Goal: Transaction & Acquisition: Purchase product/service

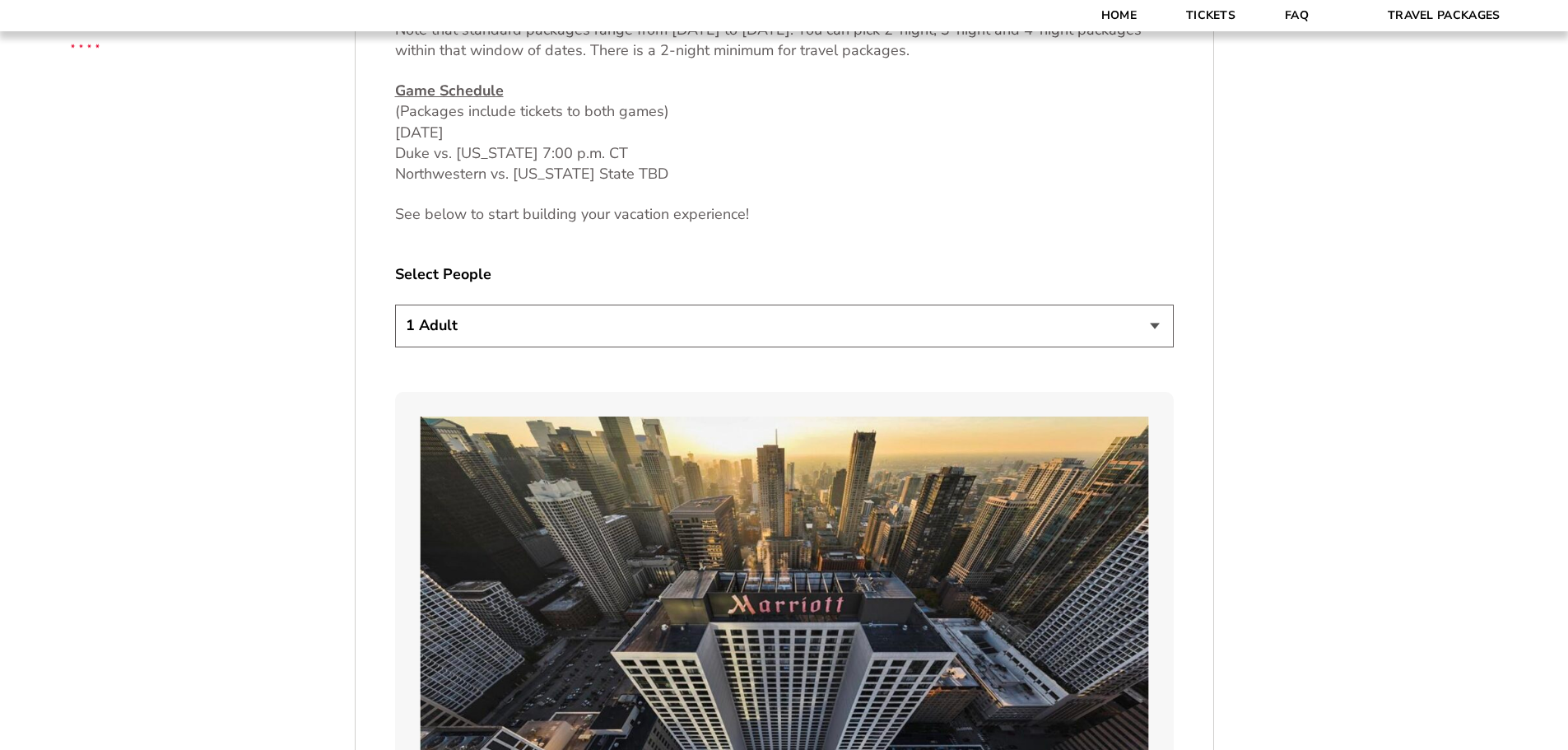
scroll to position [904, 0]
click at [1159, 329] on select "1 Adult 2 Adults 3 Adults 4 Adults 2 Adults + 1 Child 2 Adults + 2 Children 2 A…" at bounding box center [784, 325] width 779 height 42
select select "2 Adults"
click at [396, 304] on select "1 Adult 2 Adults 3 Adults 4 Adults 2 Adults + 1 Child 2 Adults + 2 Children 2 A…" at bounding box center [784, 325] width 779 height 42
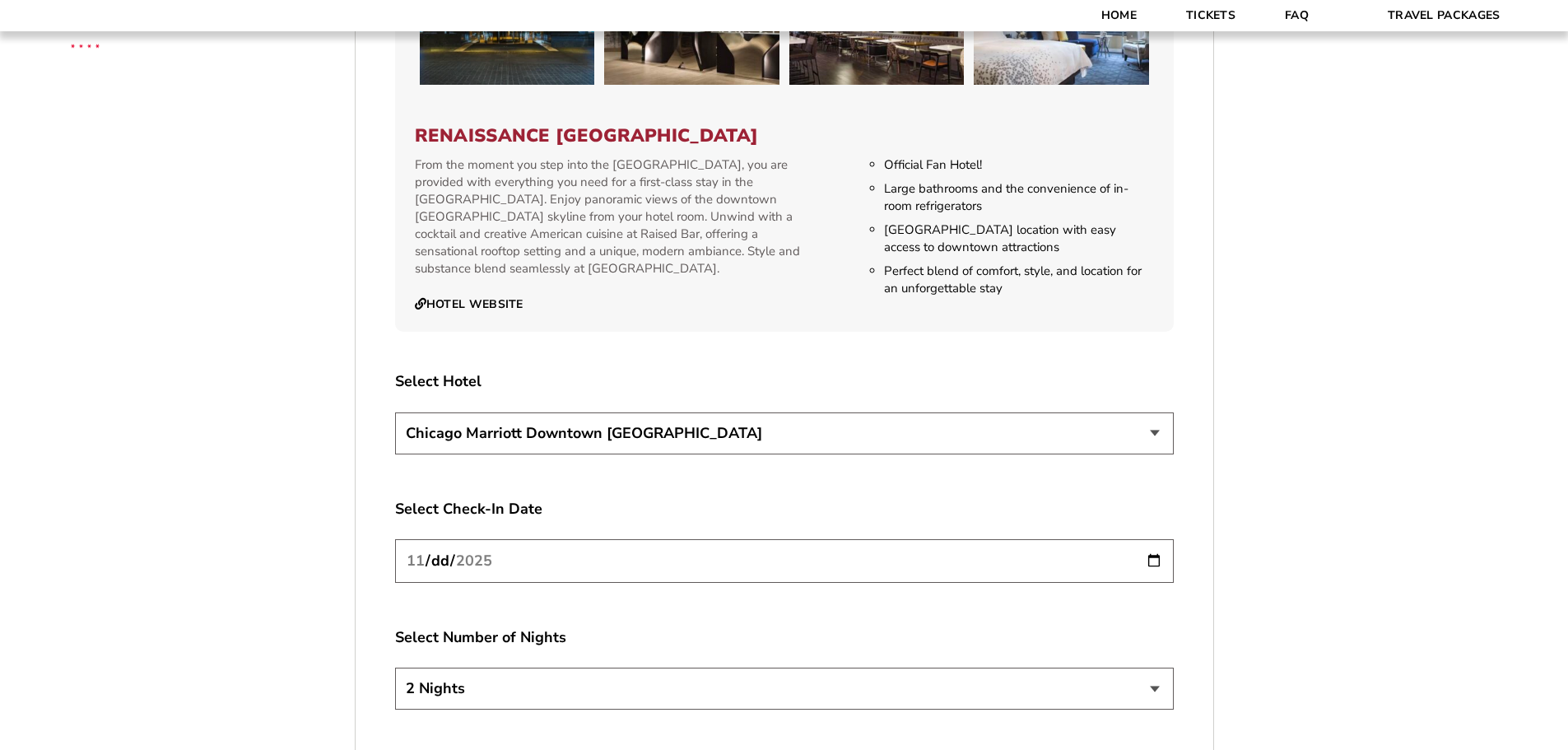
scroll to position [2798, 0]
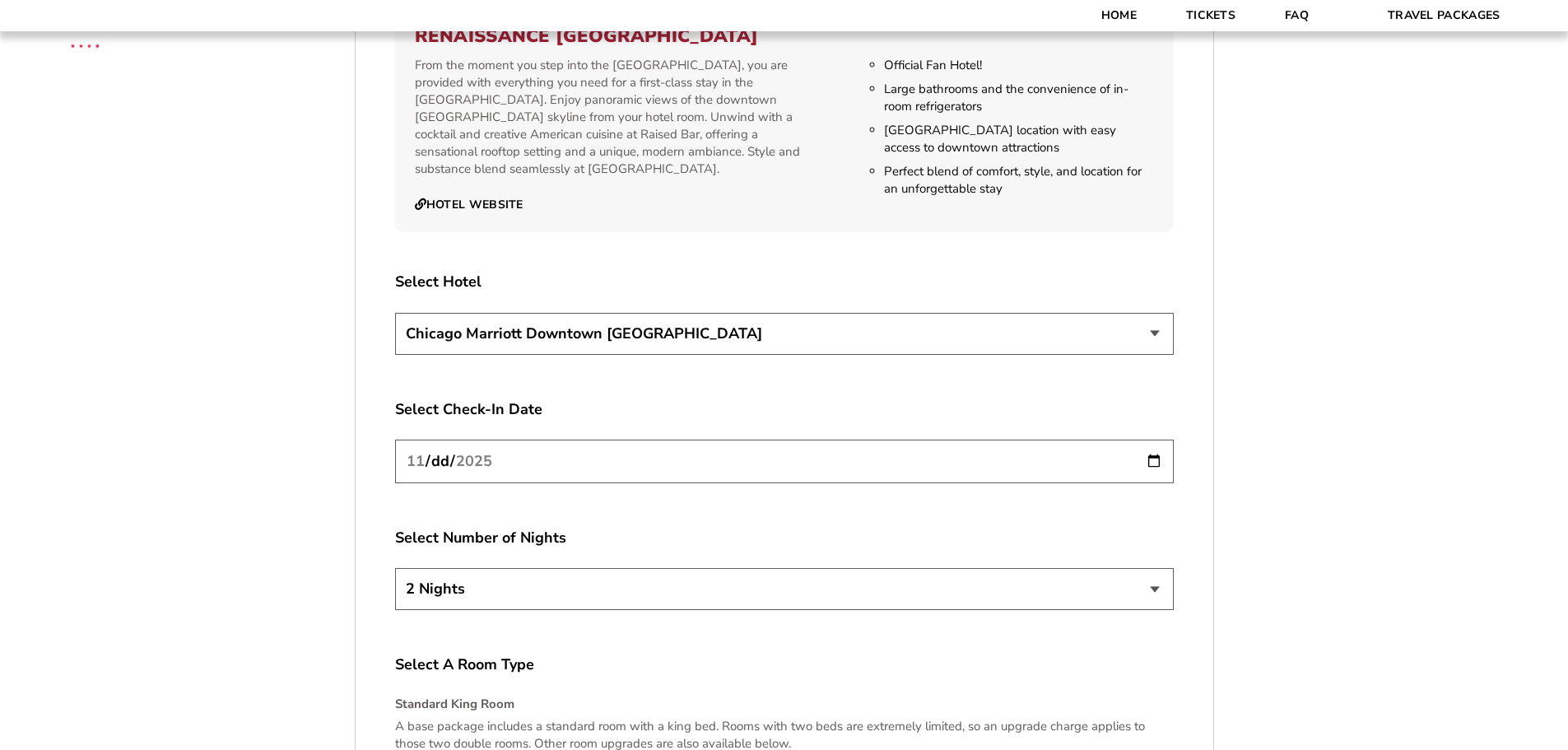
click at [1160, 317] on select "Chicago Marriott Downtown Magnificent Mile Renaissance Chicago Downtown Hotel" at bounding box center [784, 334] width 779 height 42
select select "21326"
click at [396, 313] on select "Chicago Marriott Downtown Magnificent Mile Renaissance Chicago Downtown Hotel" at bounding box center [784, 334] width 779 height 42
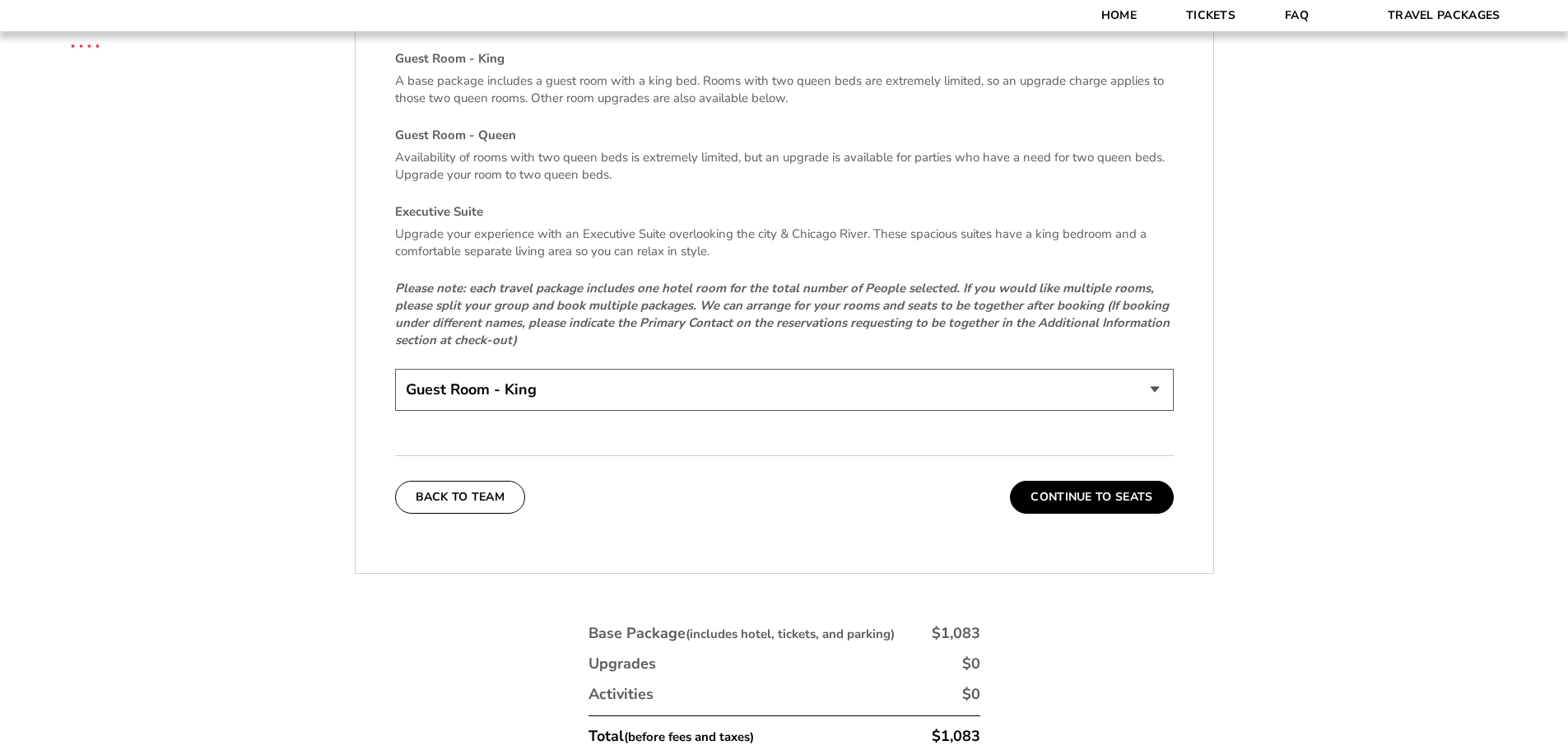
scroll to position [3456, 0]
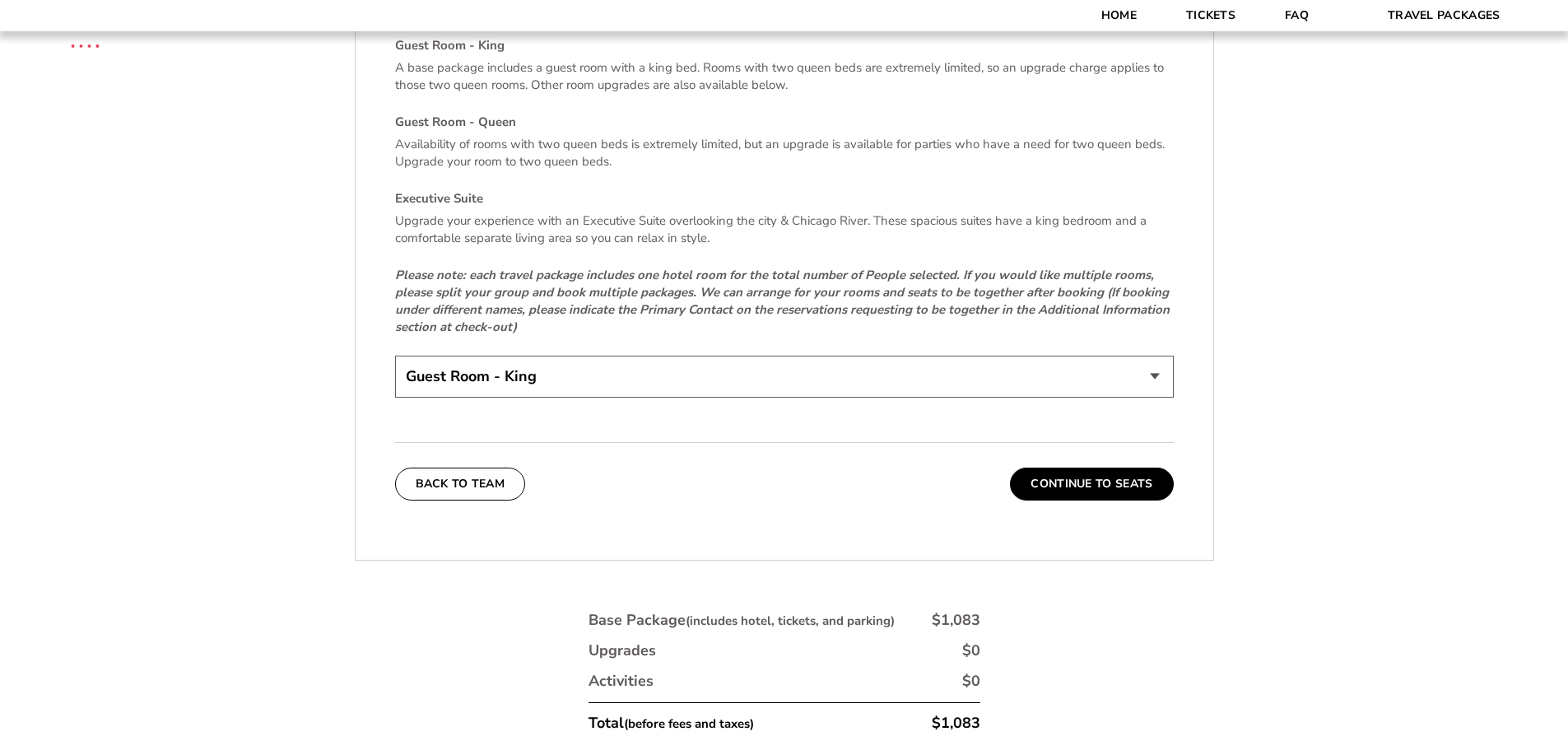
click at [1157, 355] on select "Guest Room - King Guest Room - Queen (+$95 per night) Executive Suite (+$315 pe…" at bounding box center [784, 376] width 779 height 42
click at [396, 355] on select "Guest Room - King Guest Room - Queen (+$95 per night) Executive Suite (+$315 pe…" at bounding box center [784, 376] width 779 height 42
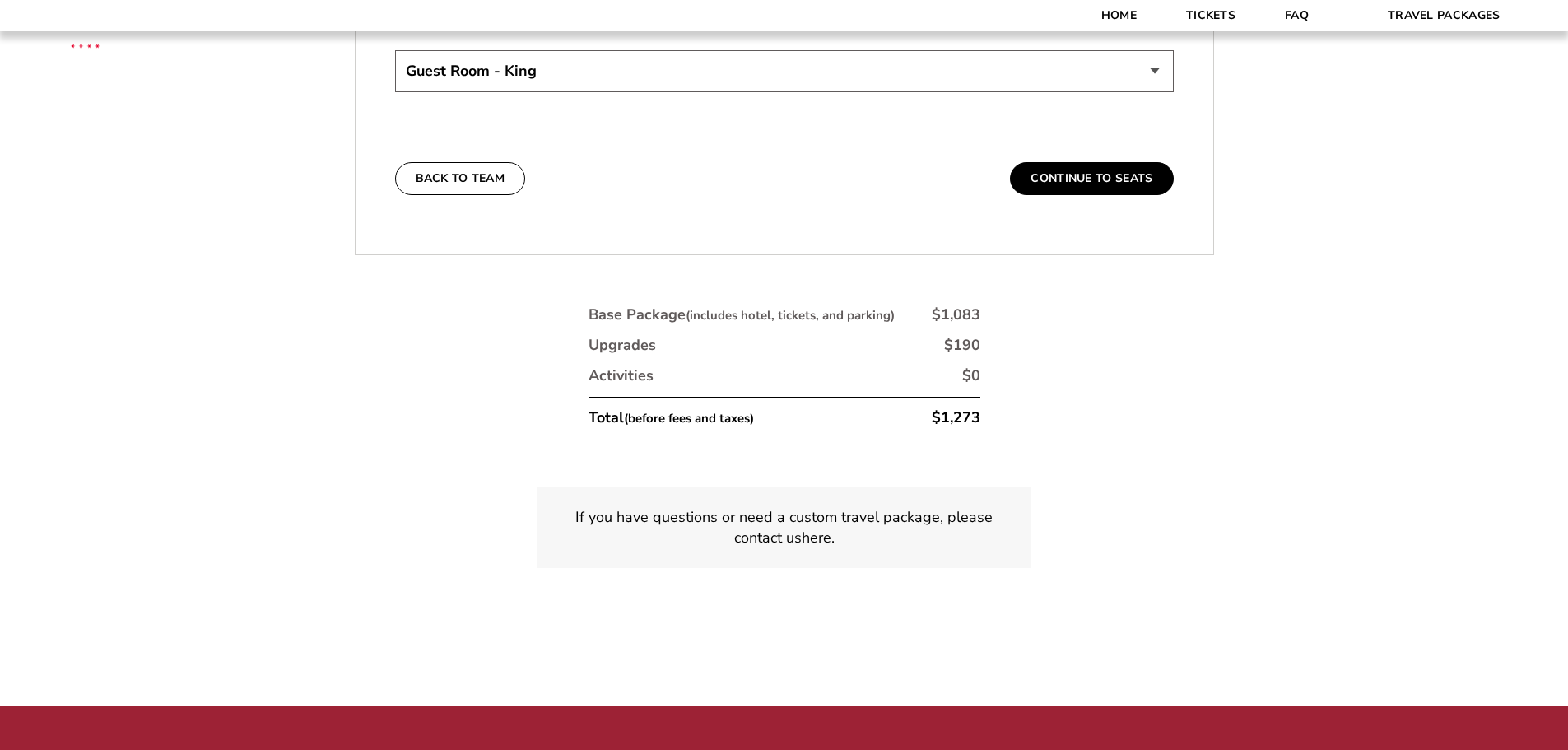
scroll to position [3785, 0]
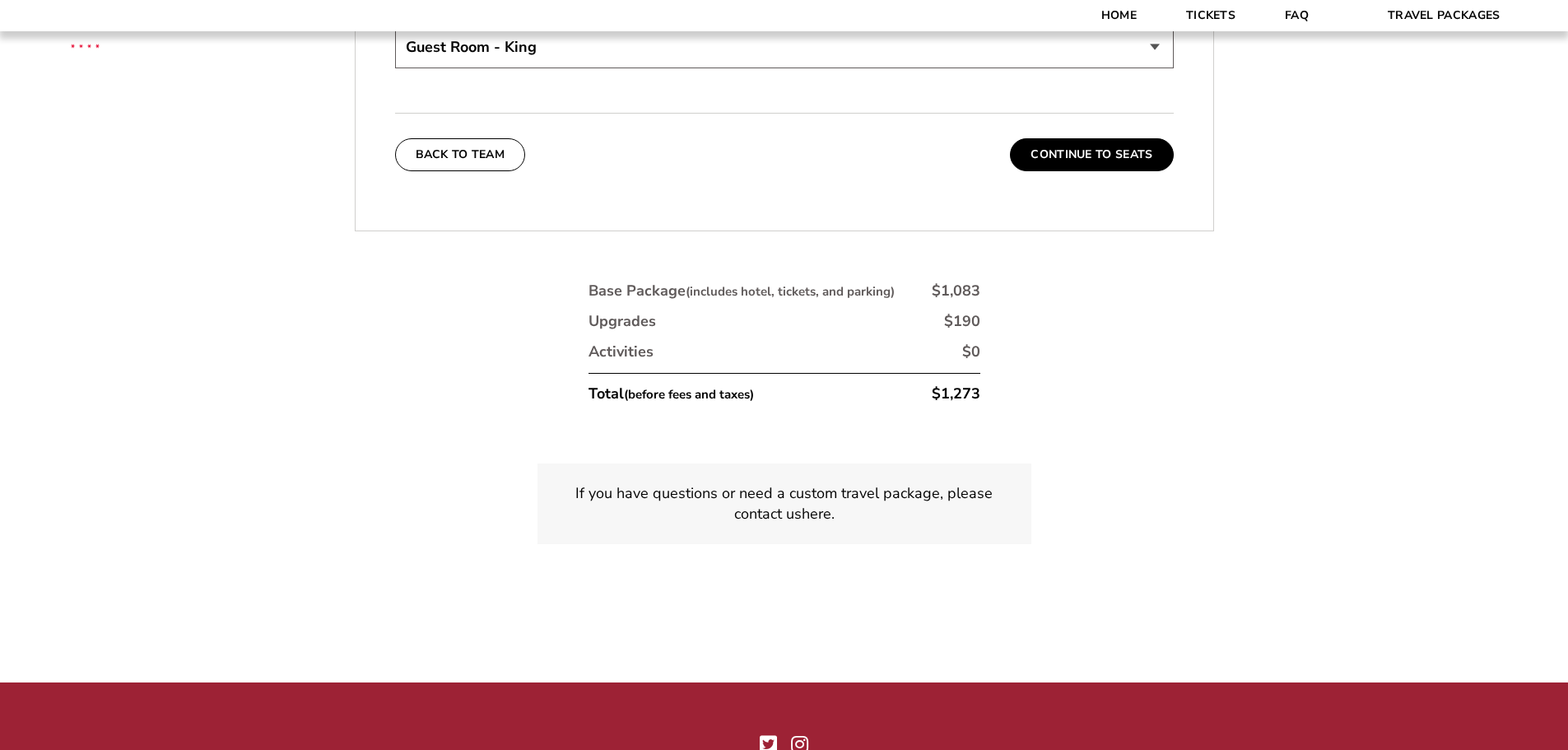
click at [1079, 138] on button "Continue To Seats" at bounding box center [1091, 154] width 163 height 33
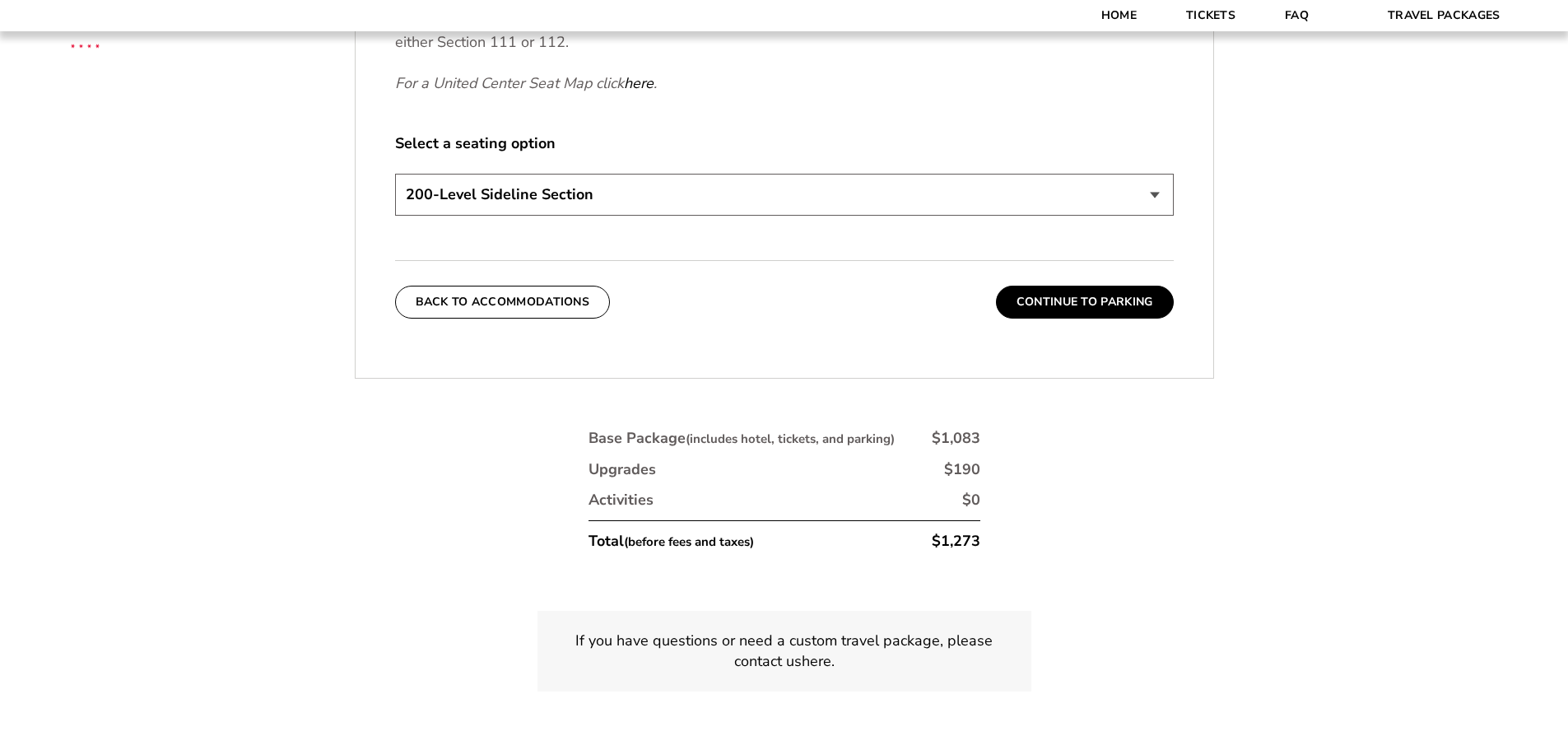
scroll to position [931, 0]
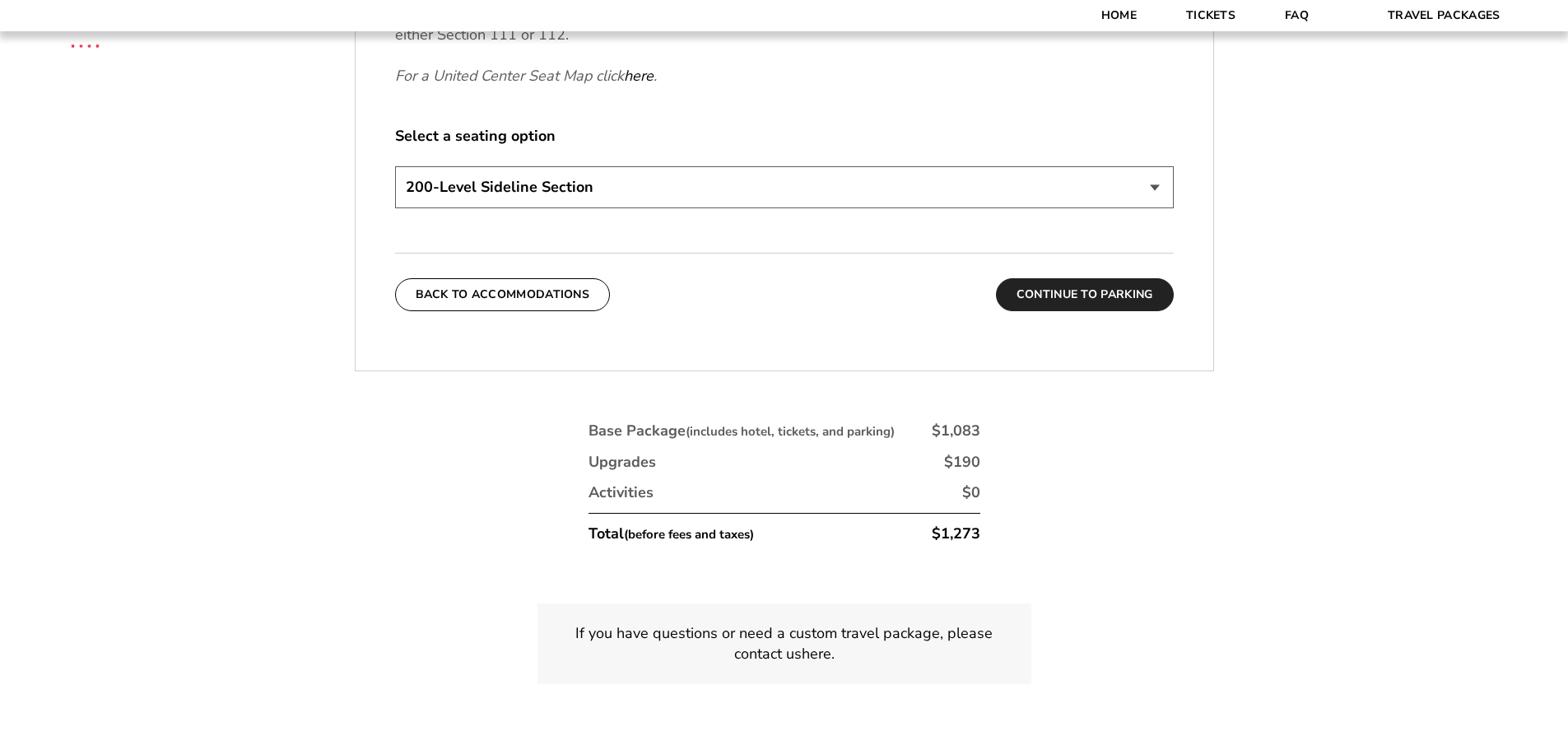
click at [1069, 298] on button "Continue To Parking" at bounding box center [1085, 294] width 178 height 33
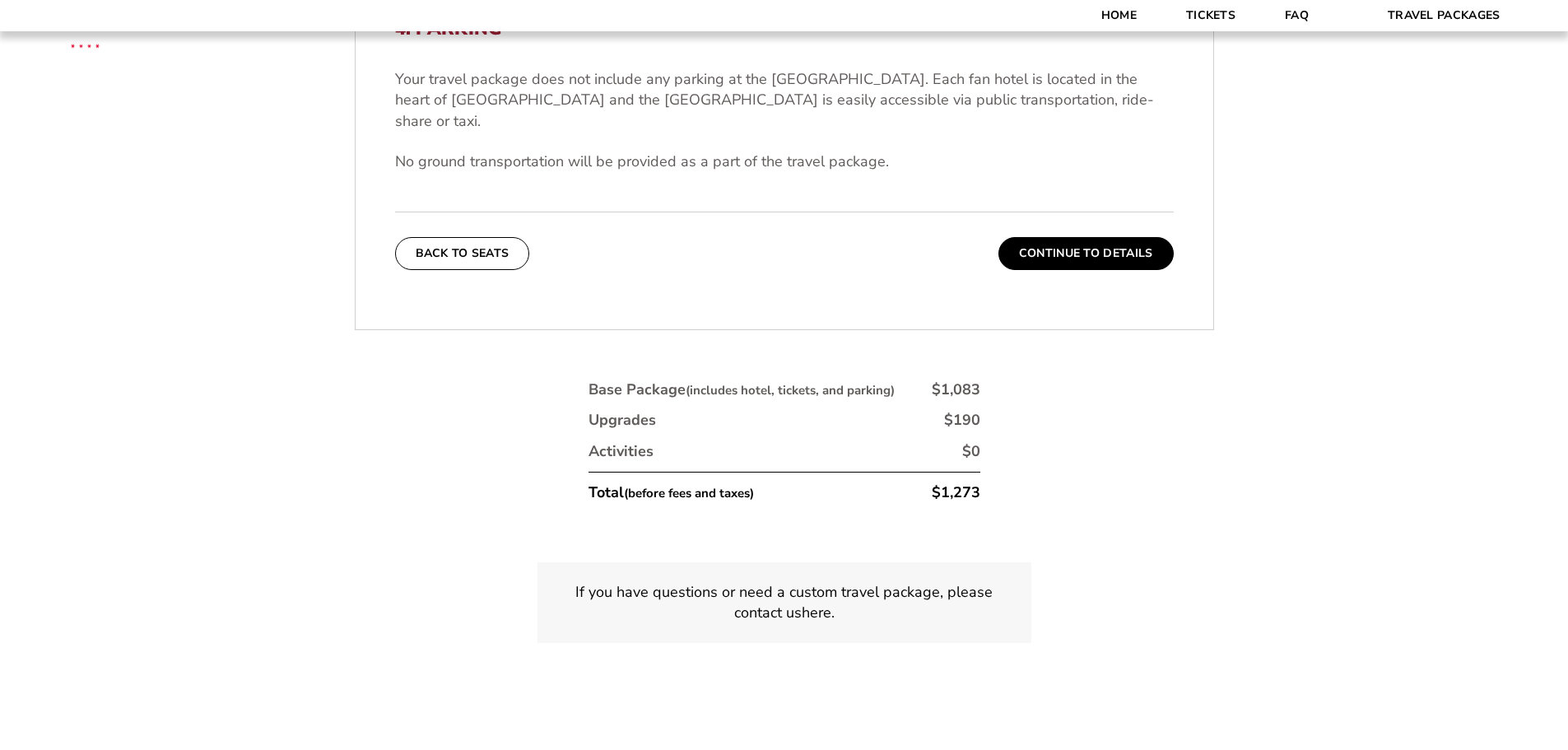
scroll to position [329, 0]
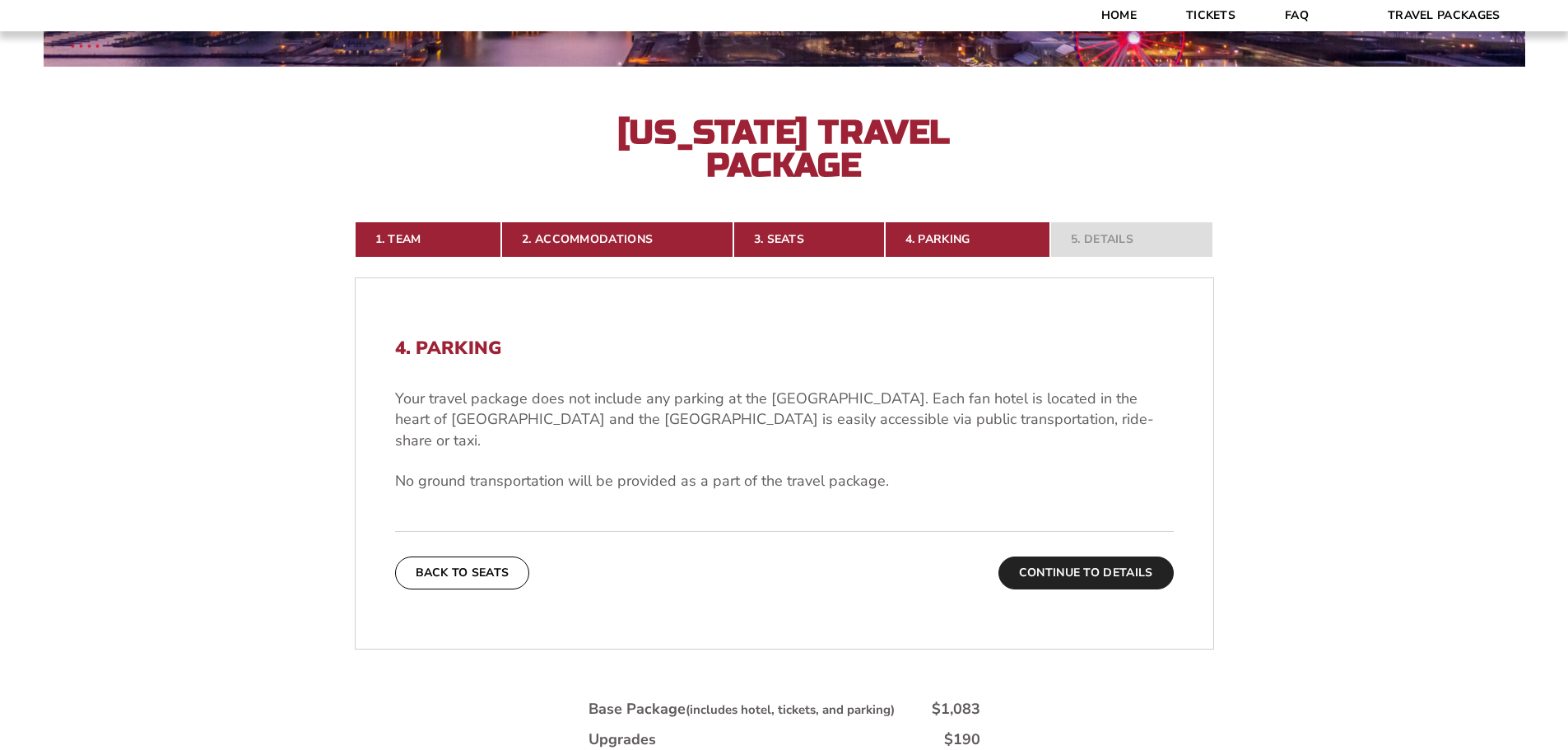
click at [1097, 557] on button "Continue To Details" at bounding box center [1087, 573] width 175 height 33
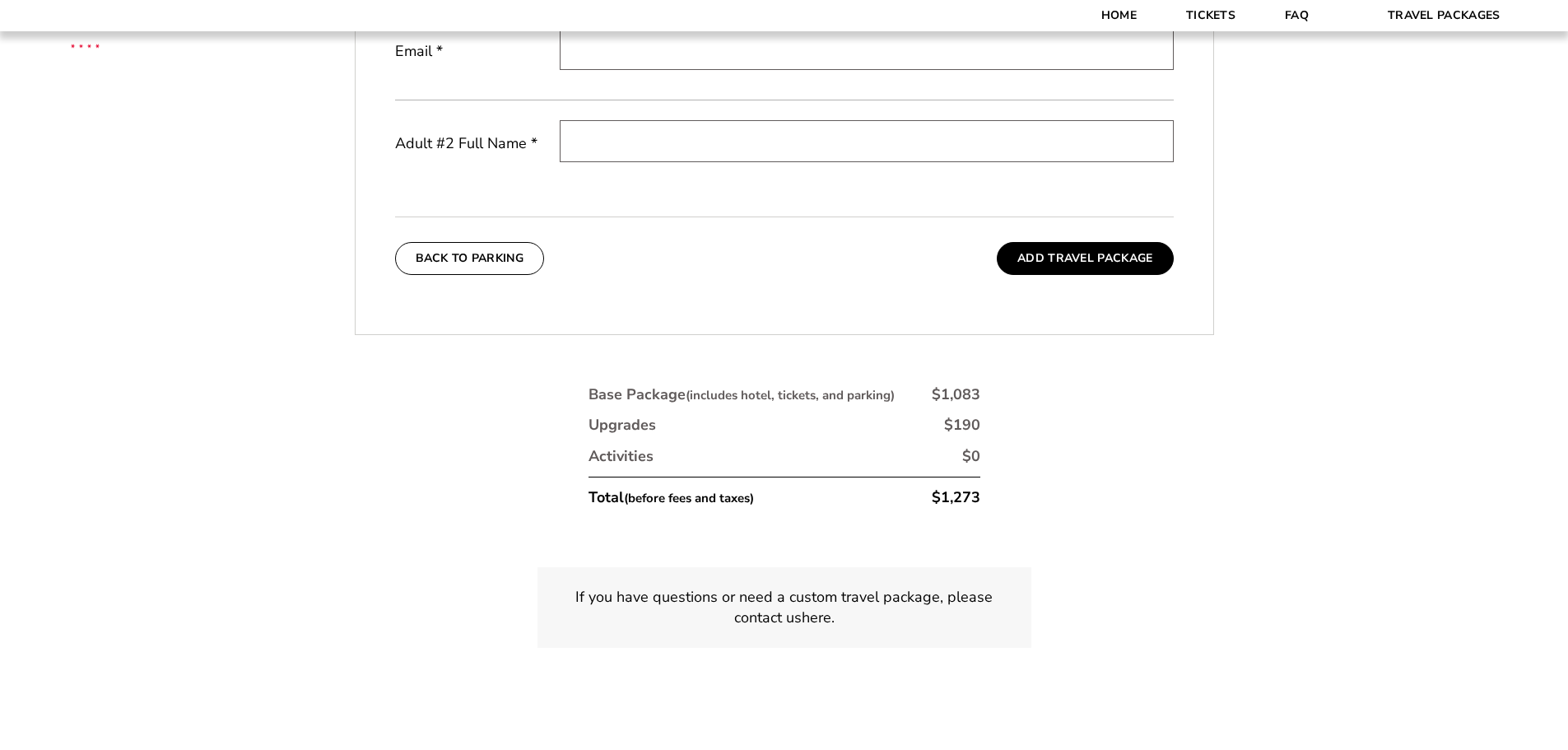
scroll to position [273, 0]
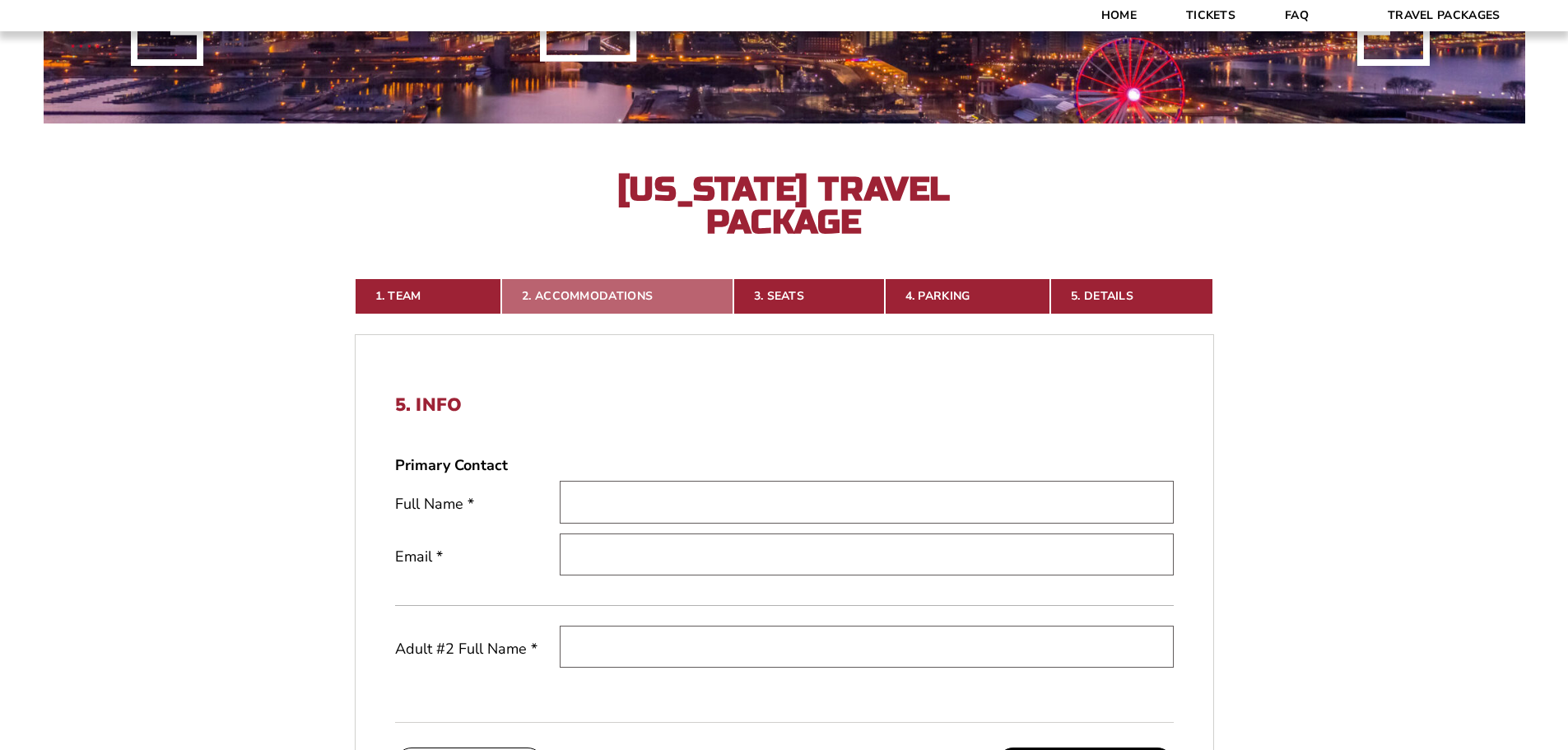
click at [622, 291] on link "2. Accommodations" at bounding box center [618, 296] width 233 height 36
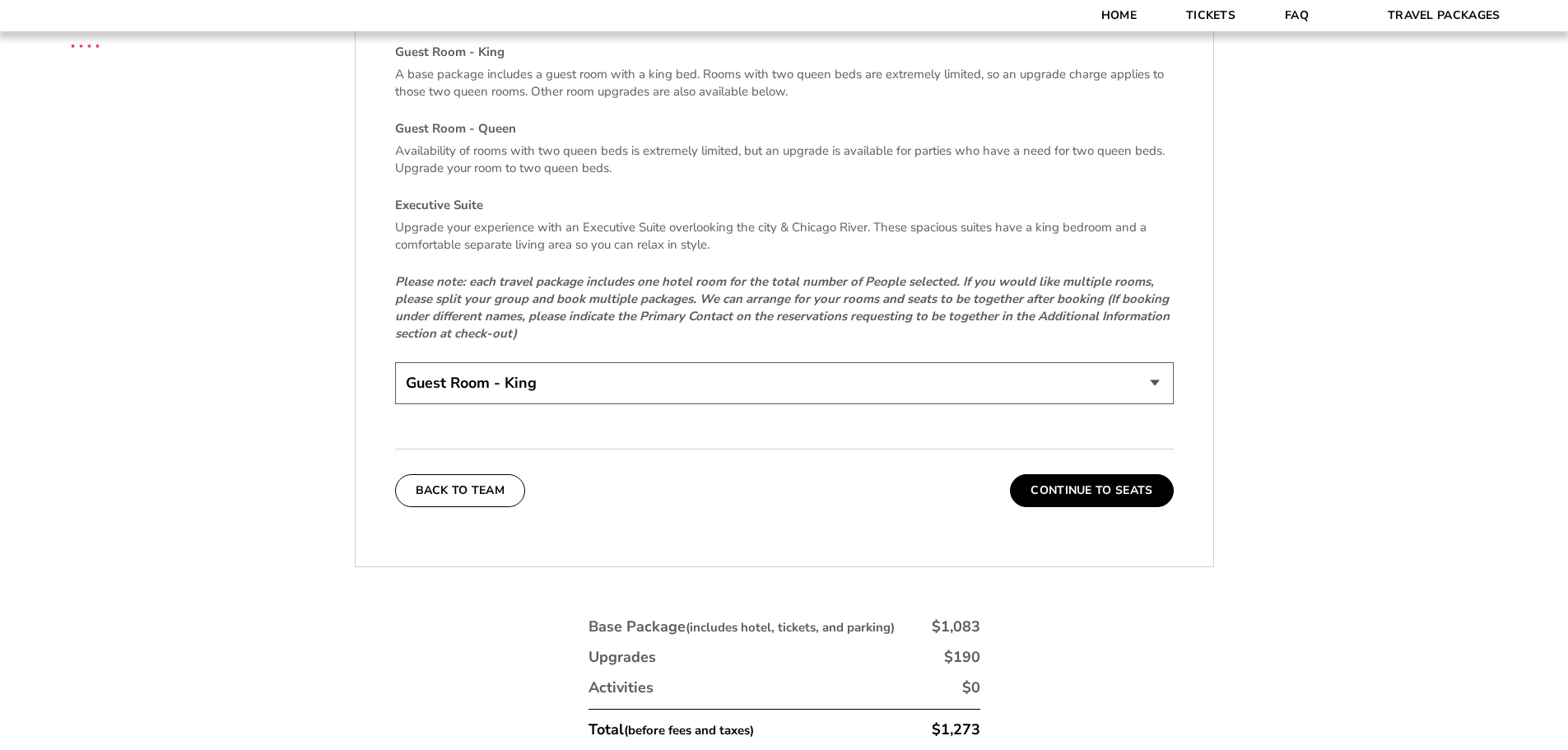
scroll to position [3483, 0]
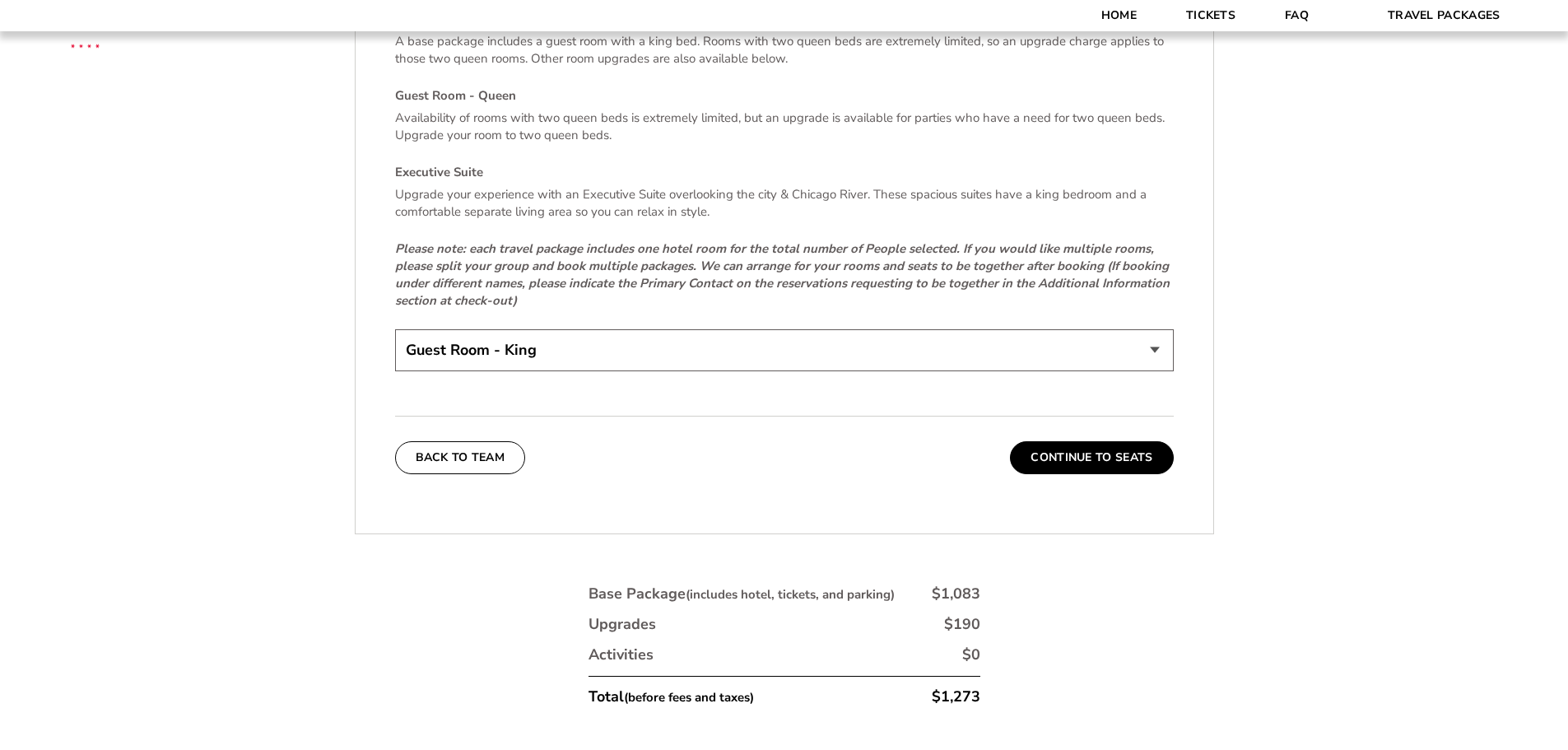
click at [1152, 334] on select "Guest Room - King Guest Room - Queen (+$95 per night) Executive Suite (+$315 pe…" at bounding box center [784, 350] width 779 height 42
click at [396, 329] on select "Guest Room - King Guest Room - Queen (+$95 per night) Executive Suite (+$315 pe…" at bounding box center [784, 350] width 779 height 42
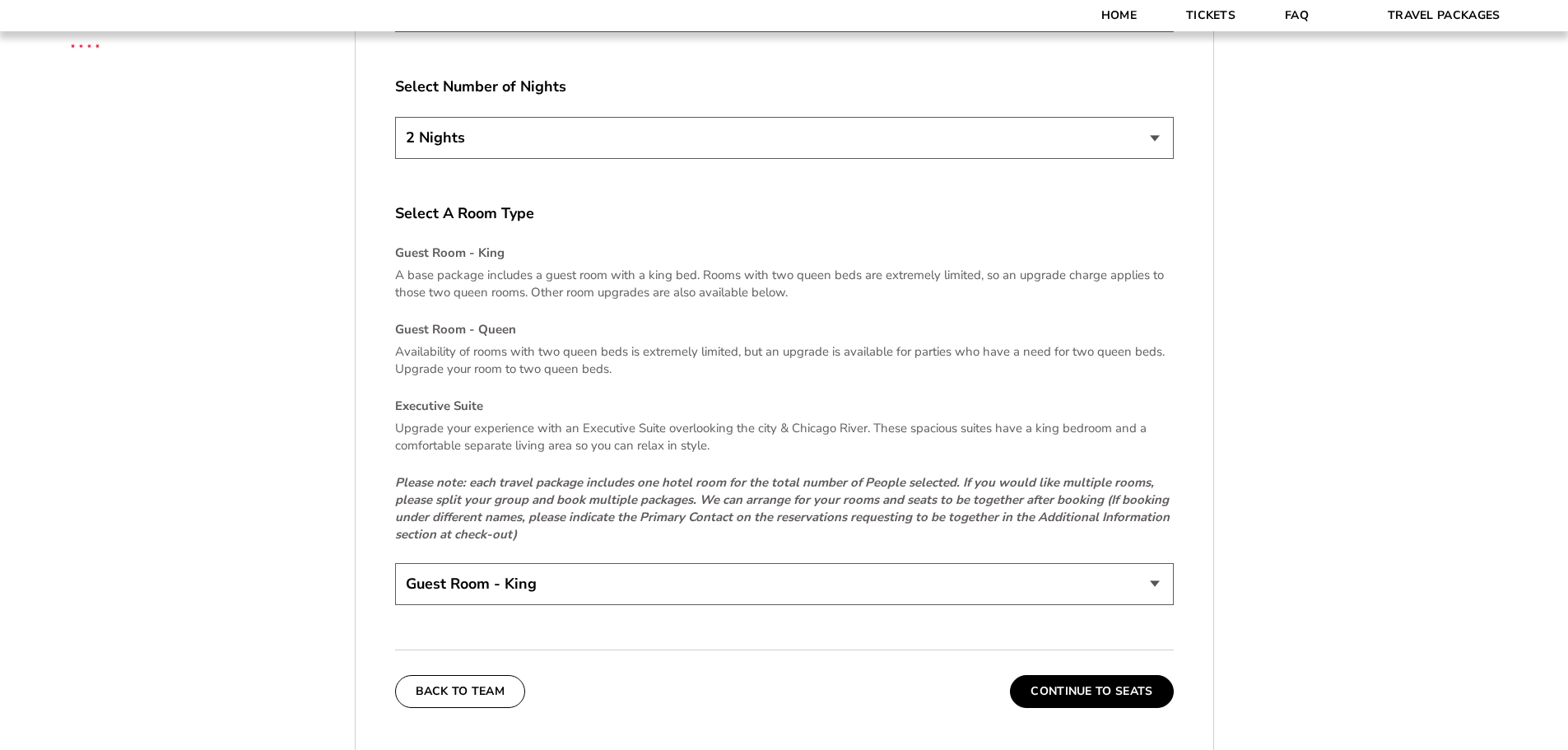
scroll to position [3400, 0]
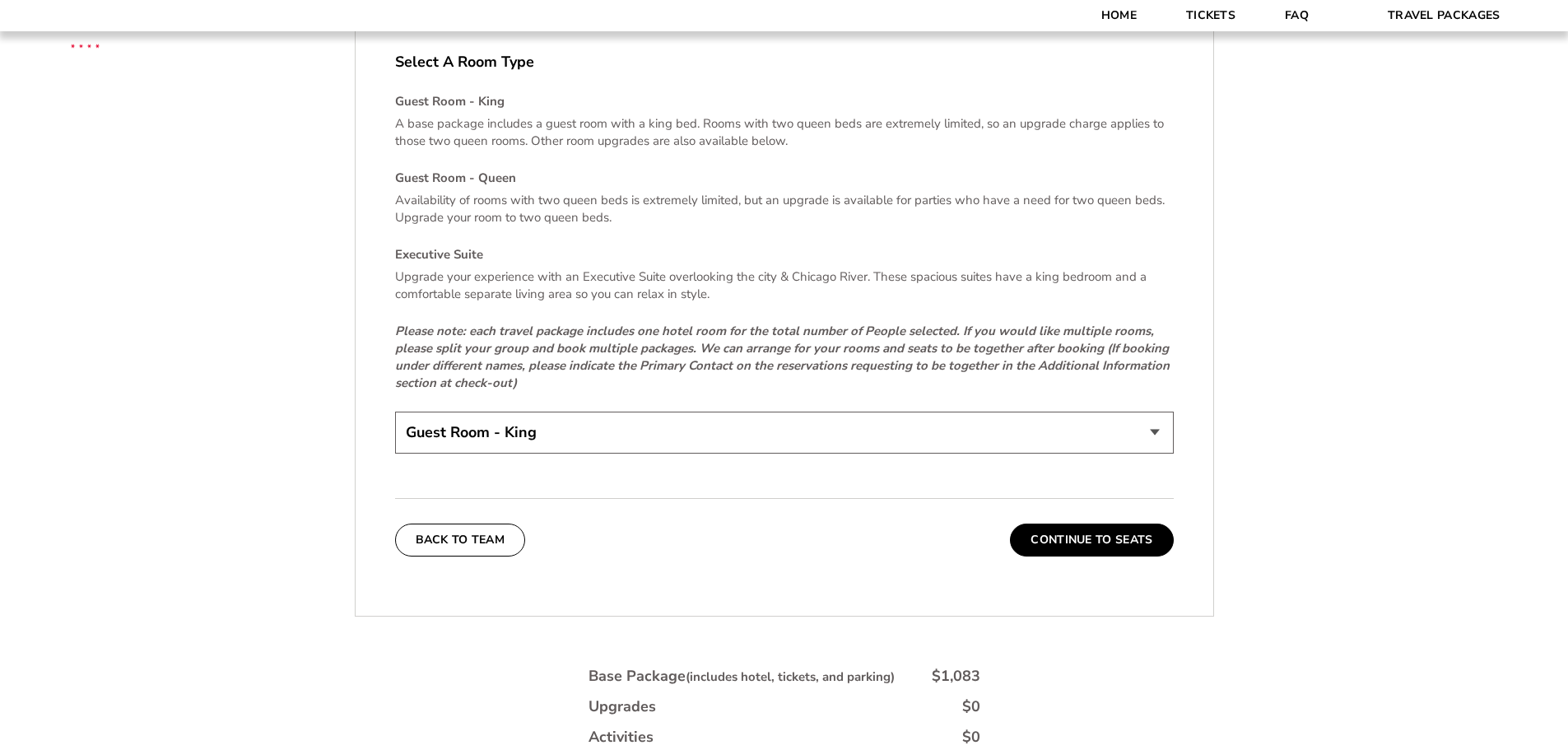
click at [1161, 412] on select "Guest Room - King Guest Room - Queen (+$95 per night) Executive Suite (+$315 pe…" at bounding box center [784, 433] width 779 height 42
select select "Guest Room - Queen"
click at [396, 412] on select "Guest Room - King Guest Room - Queen (+$95 per night) Executive Suite (+$315 pe…" at bounding box center [784, 433] width 779 height 42
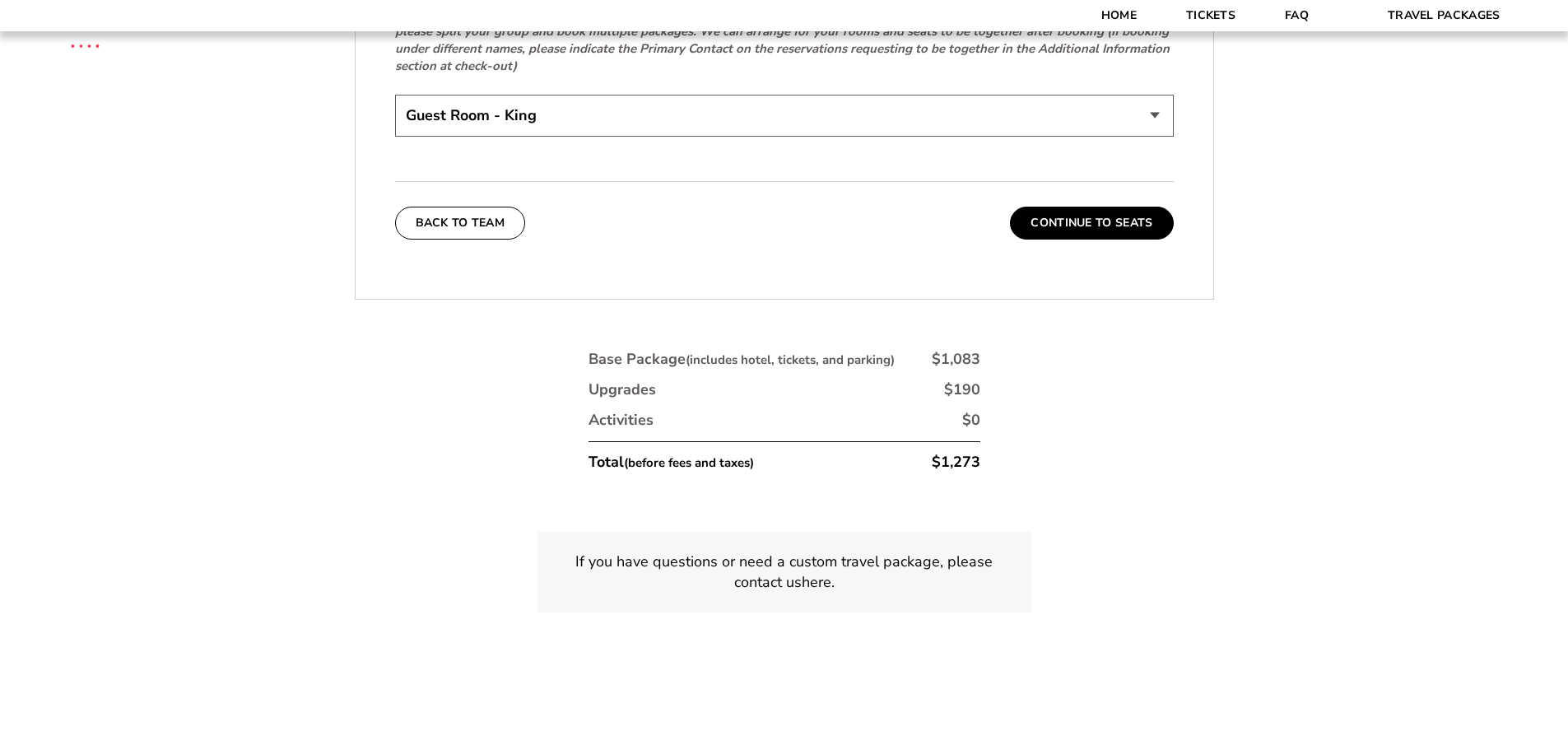
scroll to position [3647, 0]
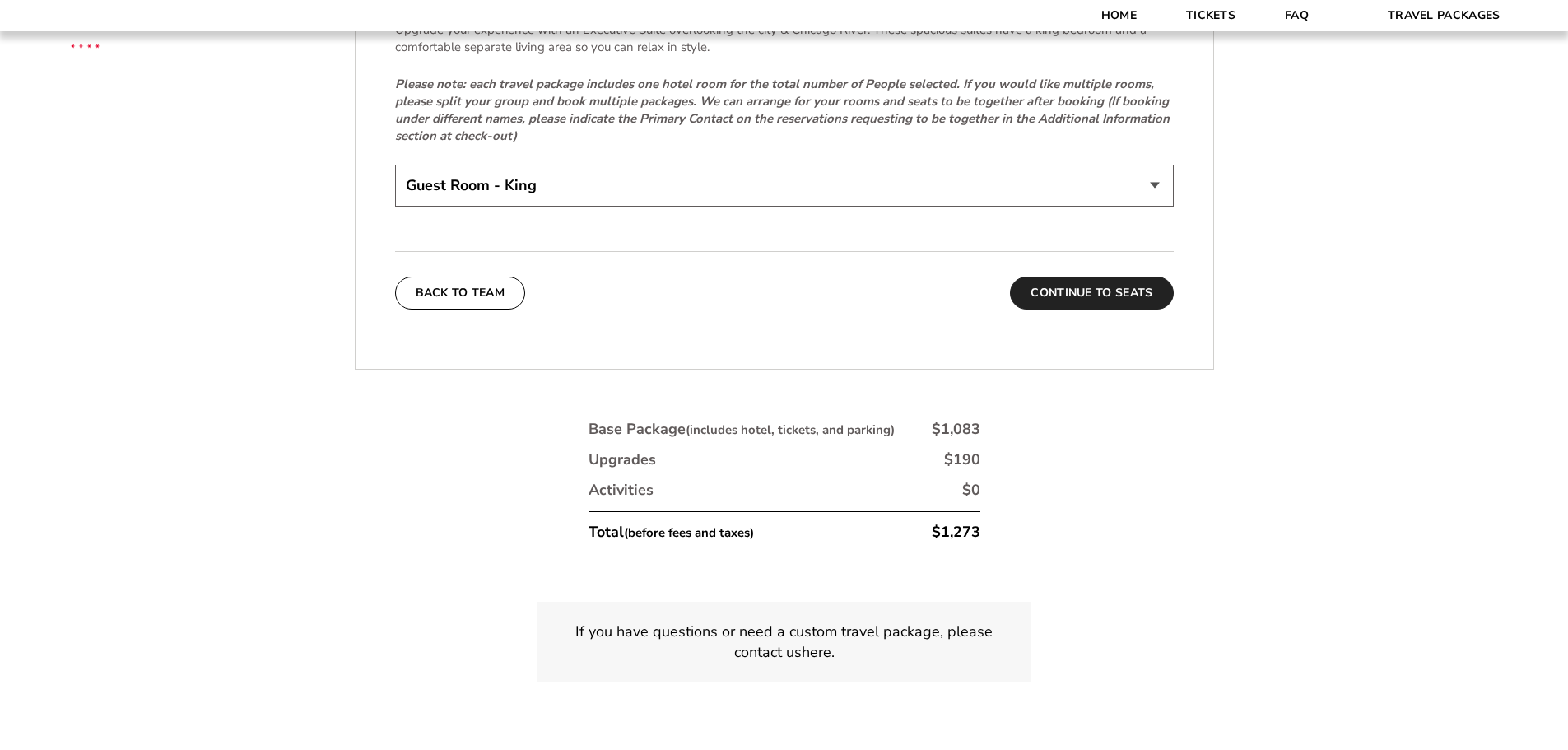
click at [1092, 277] on button "Continue To Seats" at bounding box center [1091, 293] width 163 height 33
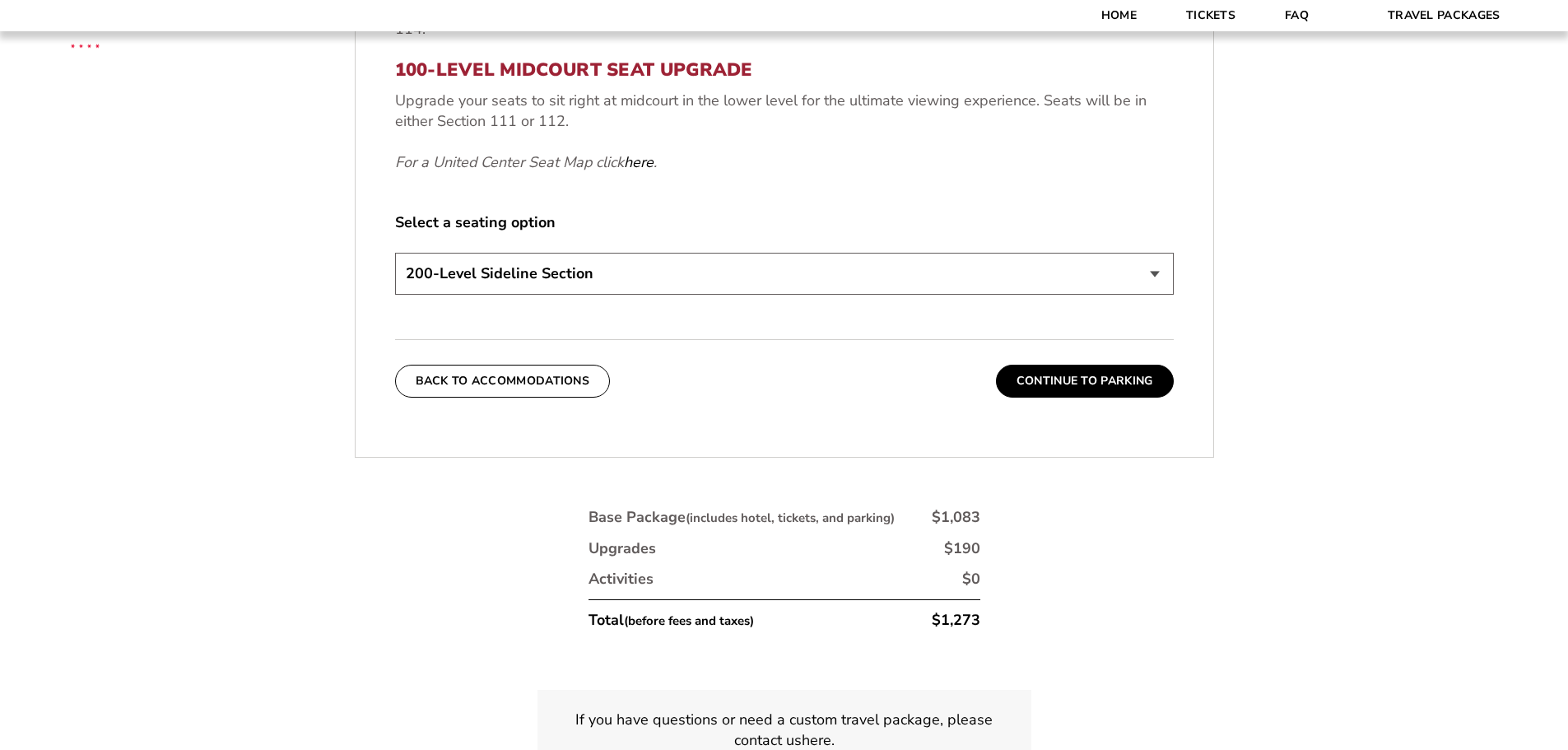
scroll to position [849, 0]
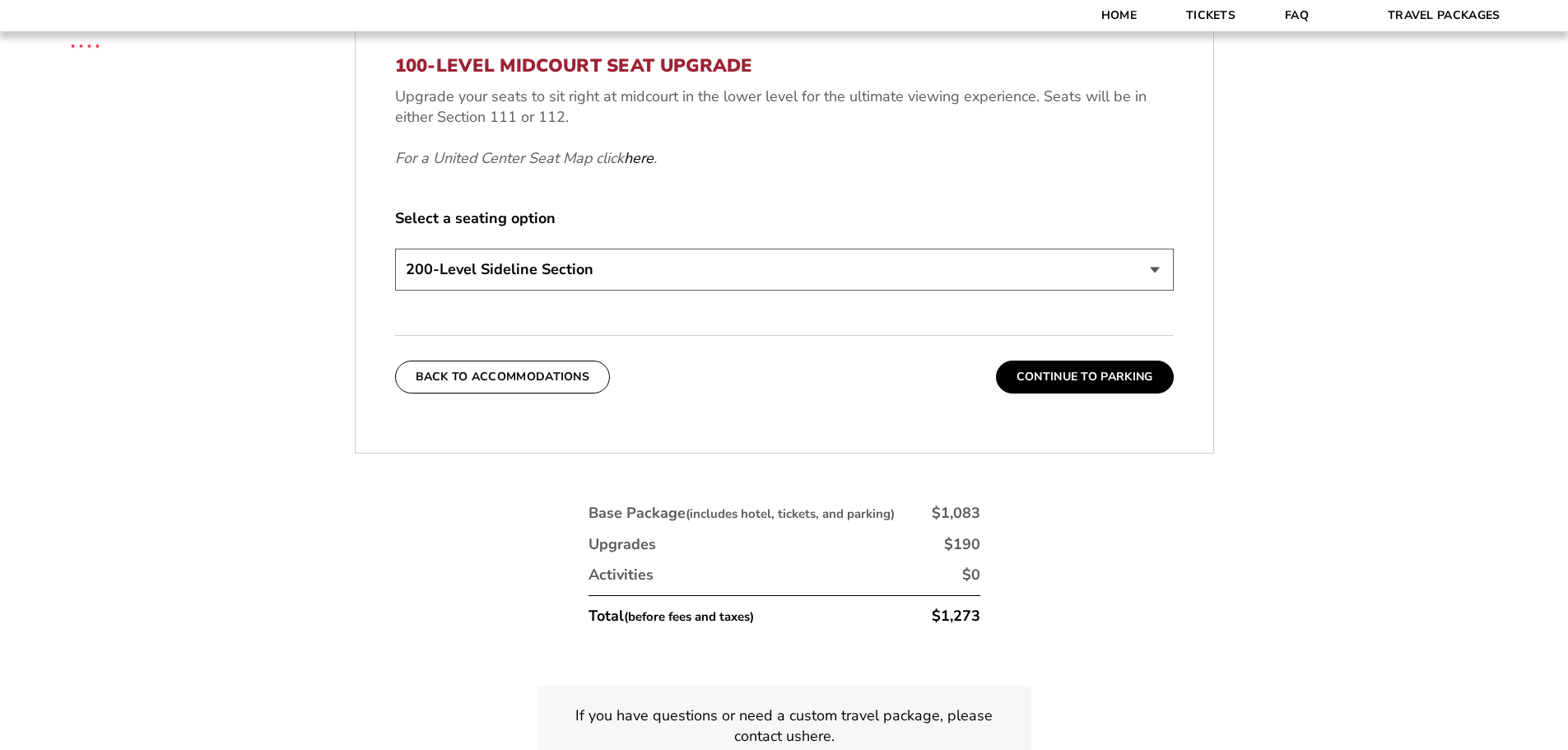
click at [1161, 274] on select "200-Level Sideline Section 100-Level Corner Seat Upgrade (+$80 per person) 100-…" at bounding box center [784, 270] width 779 height 42
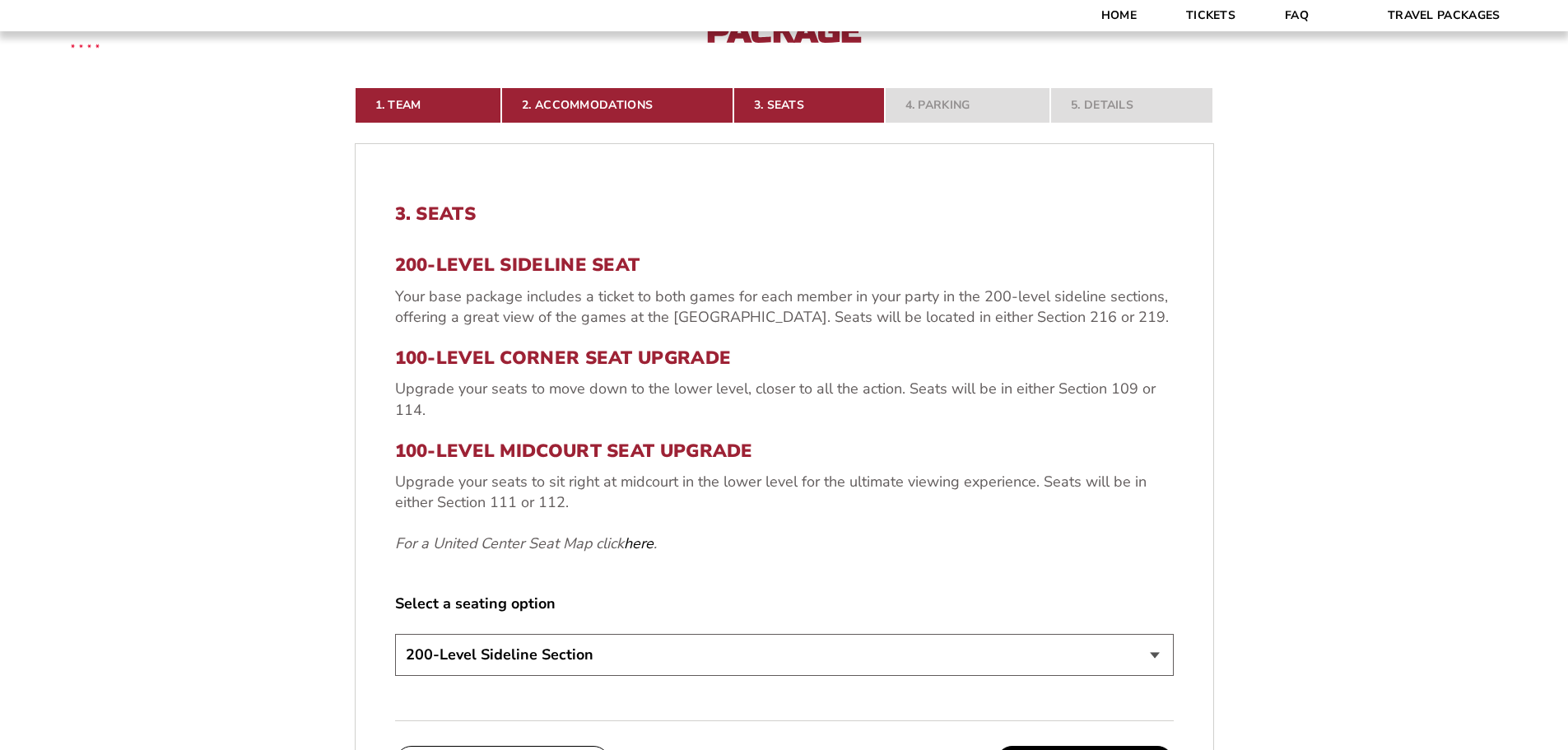
scroll to position [437, 0]
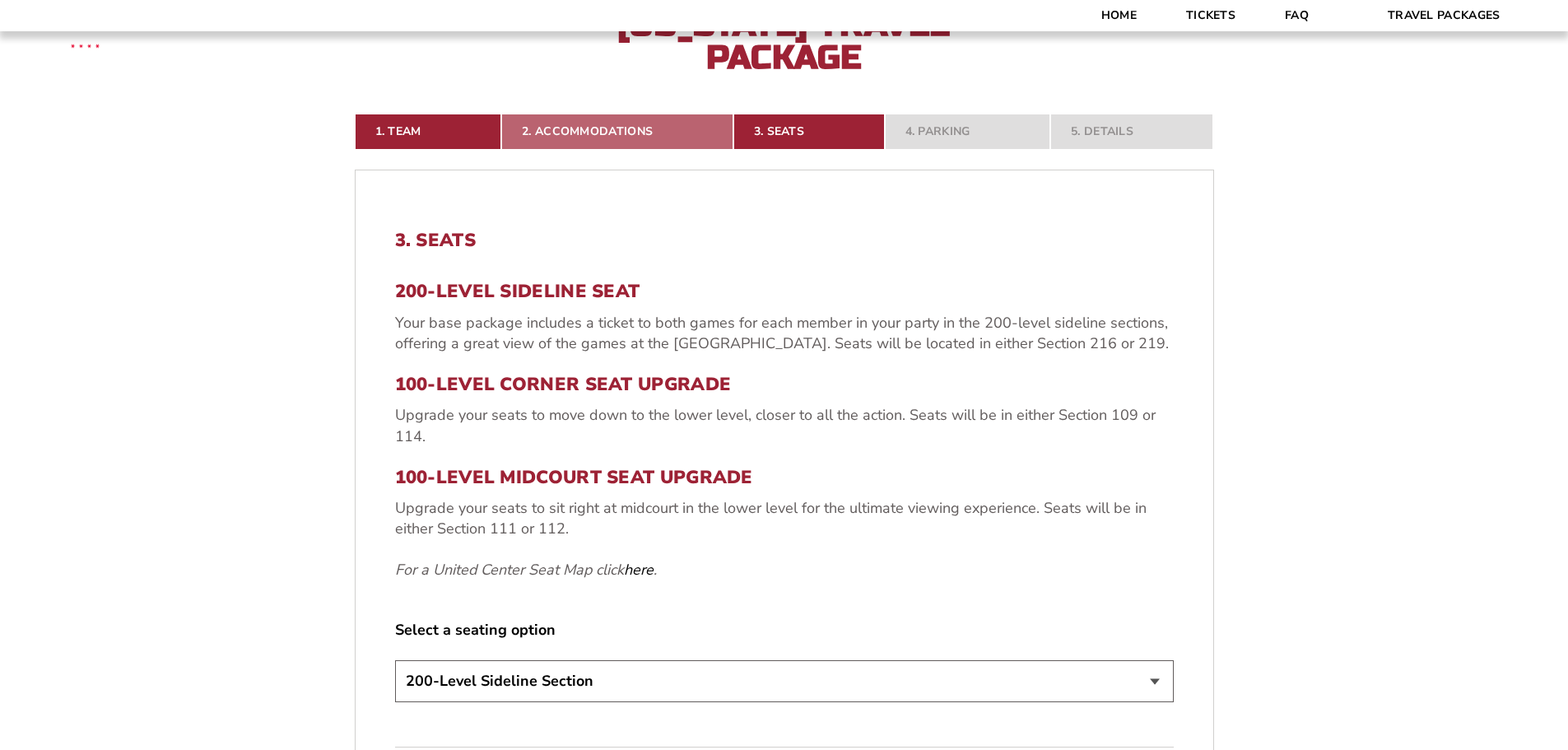
click at [615, 130] on link "2. Accommodations" at bounding box center [618, 132] width 233 height 36
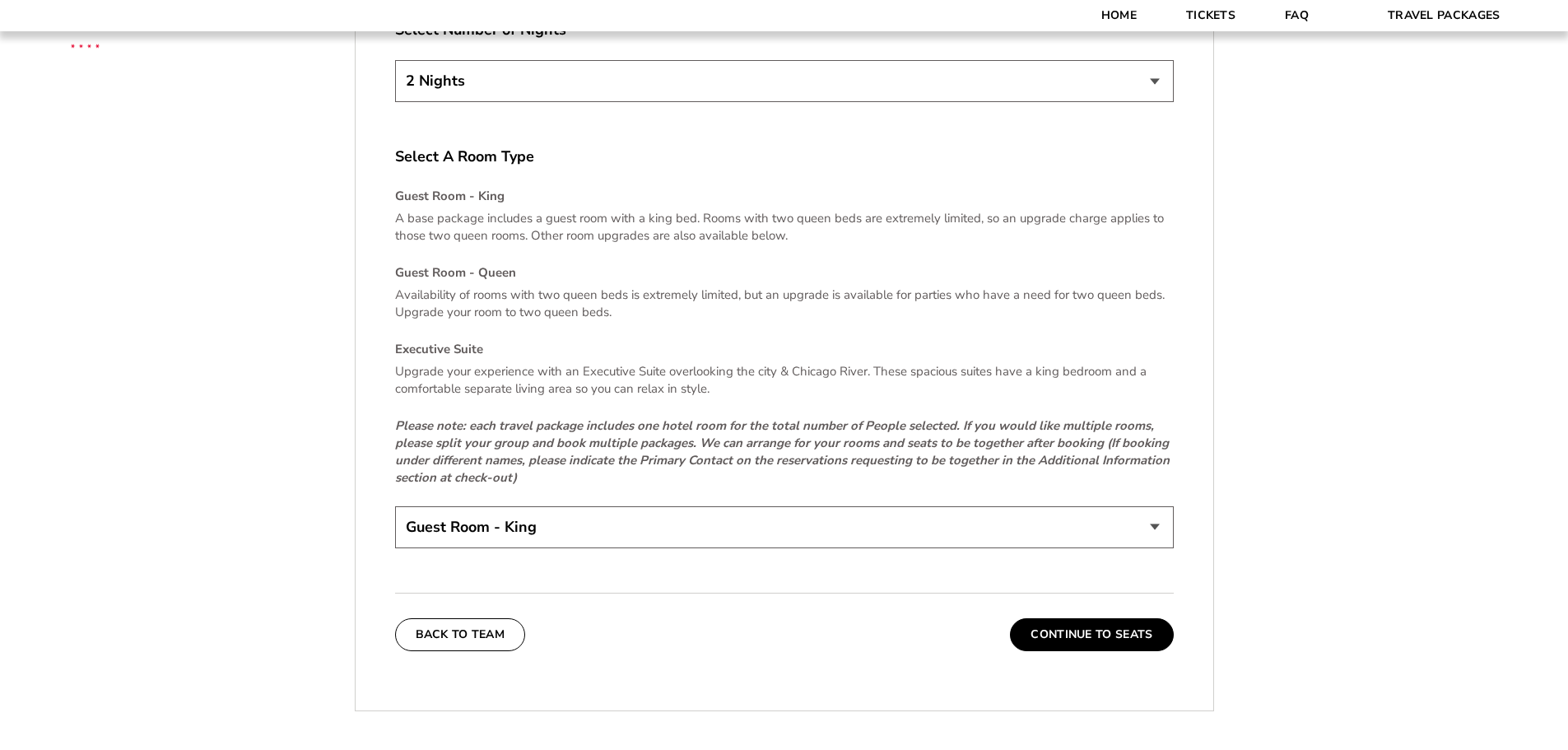
scroll to position [3400, 0]
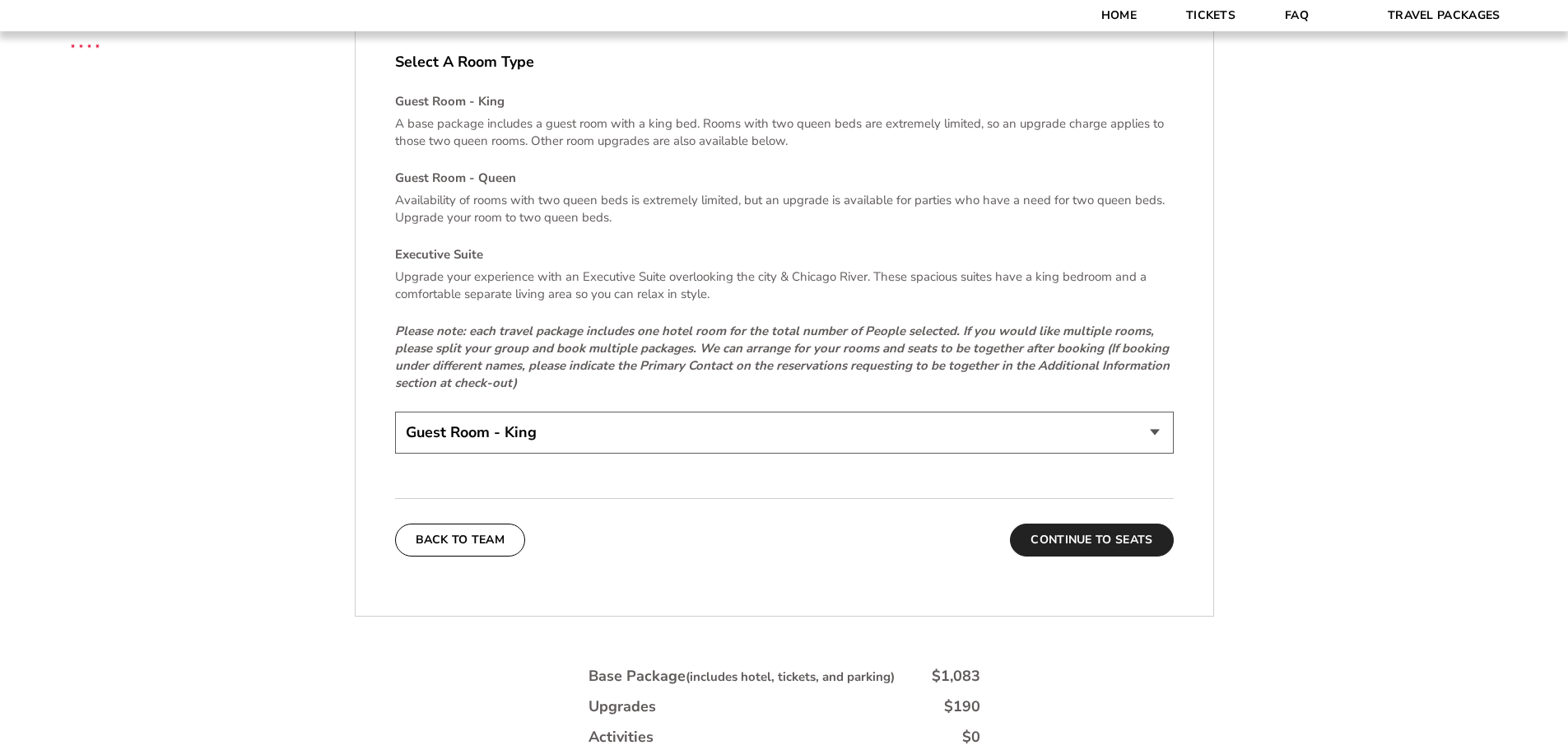
click at [1087, 526] on button "Continue To Seats" at bounding box center [1091, 539] width 163 height 33
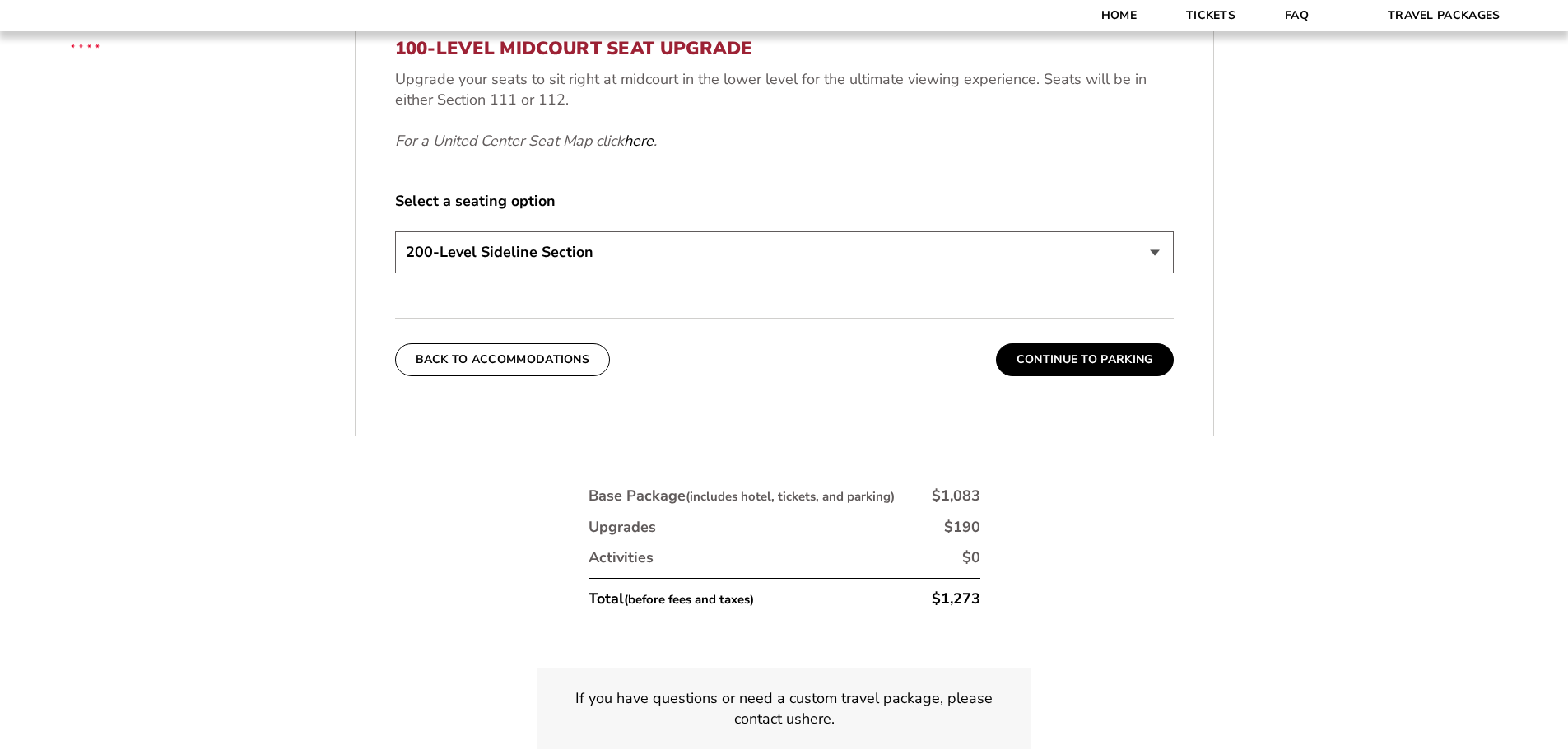
scroll to position [931, 0]
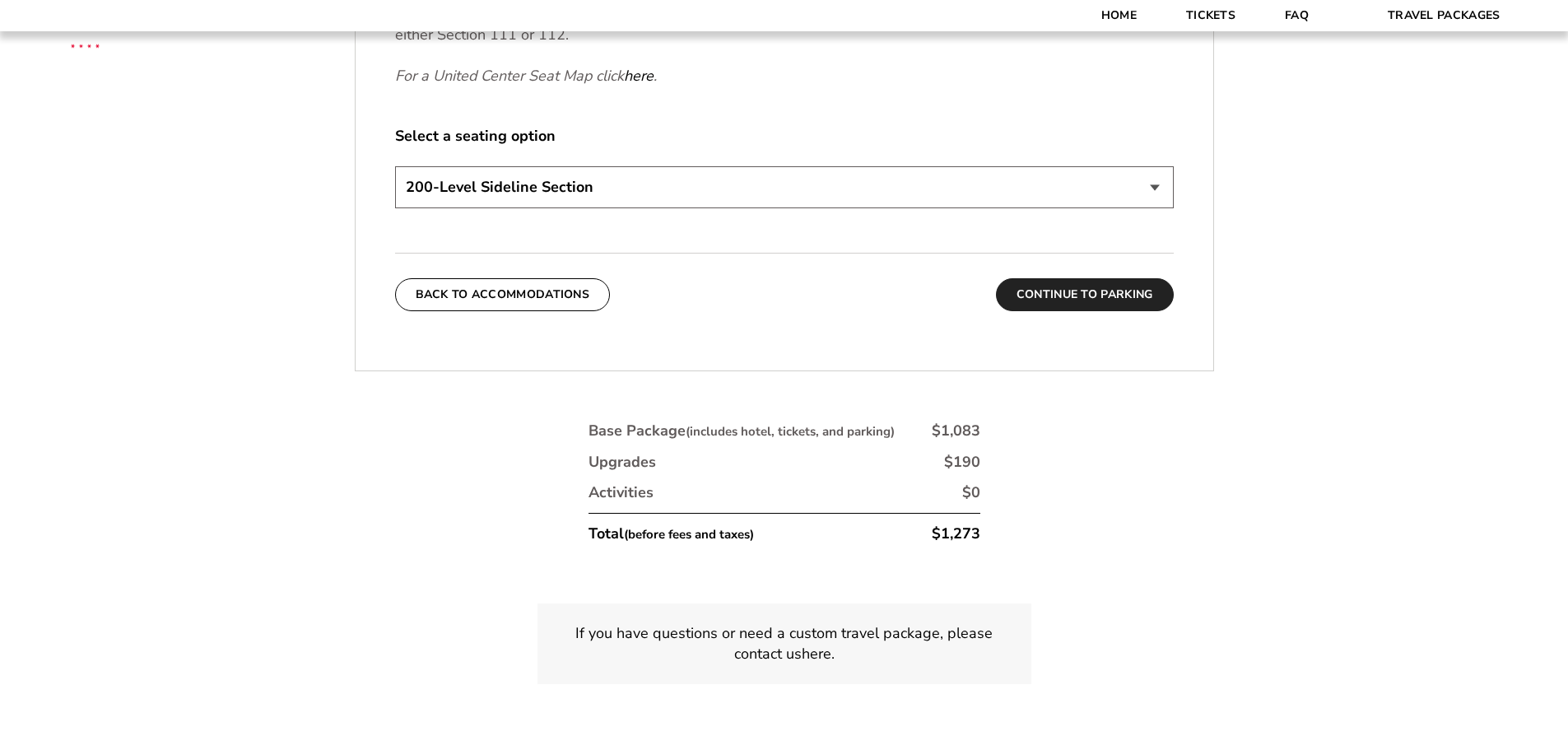
click at [1089, 293] on button "Continue To Parking" at bounding box center [1085, 294] width 178 height 33
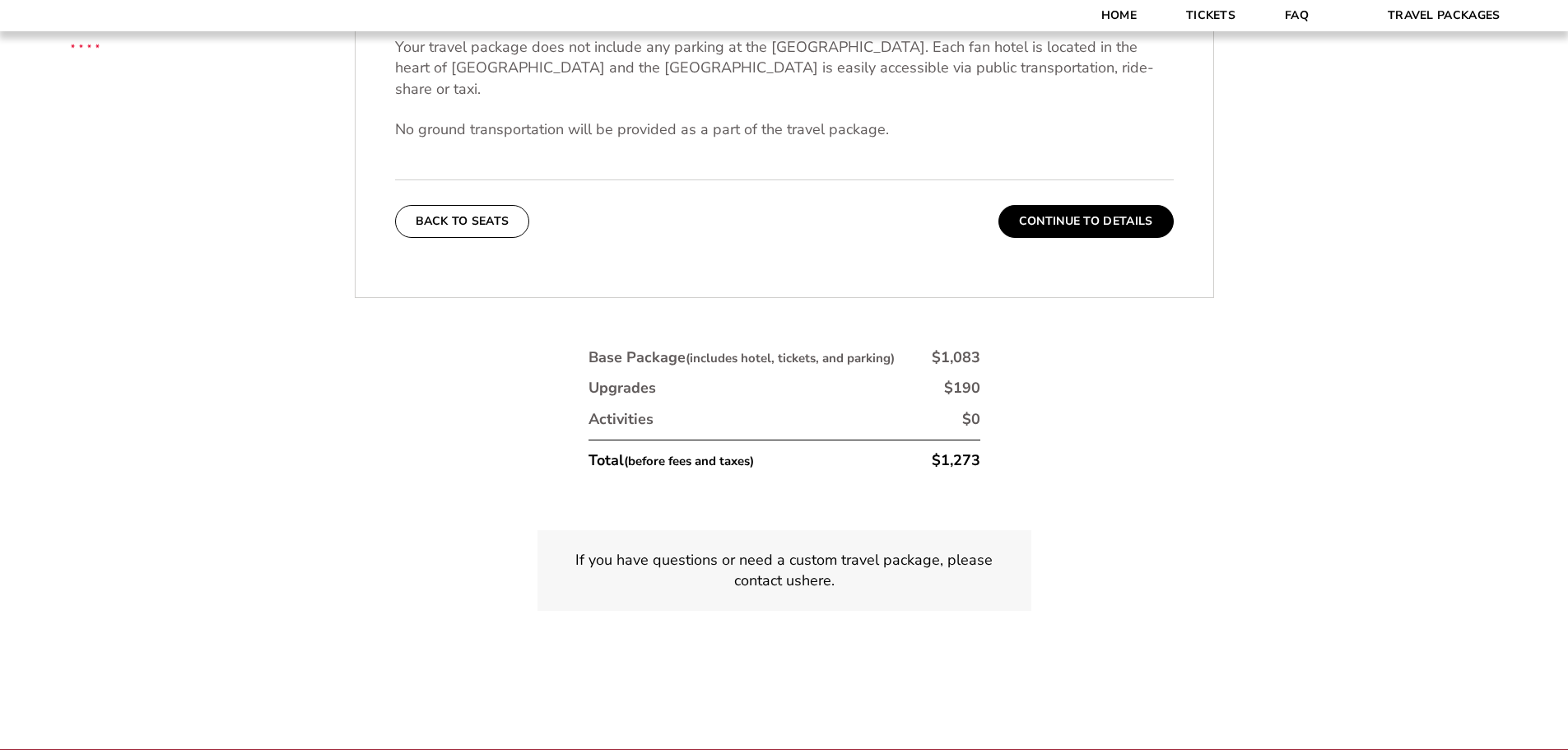
scroll to position [684, 0]
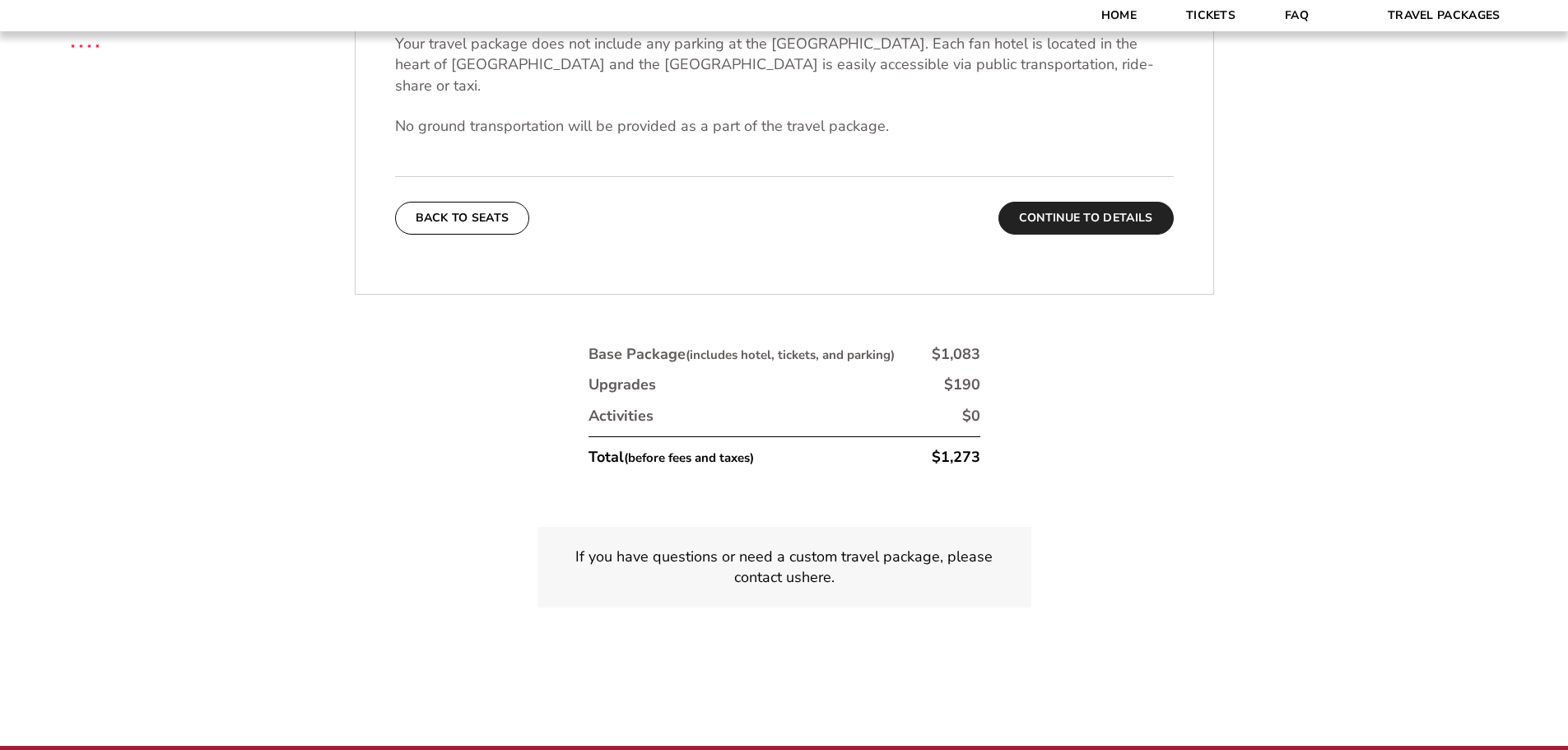
click at [1072, 202] on button "Continue To Details" at bounding box center [1087, 218] width 175 height 33
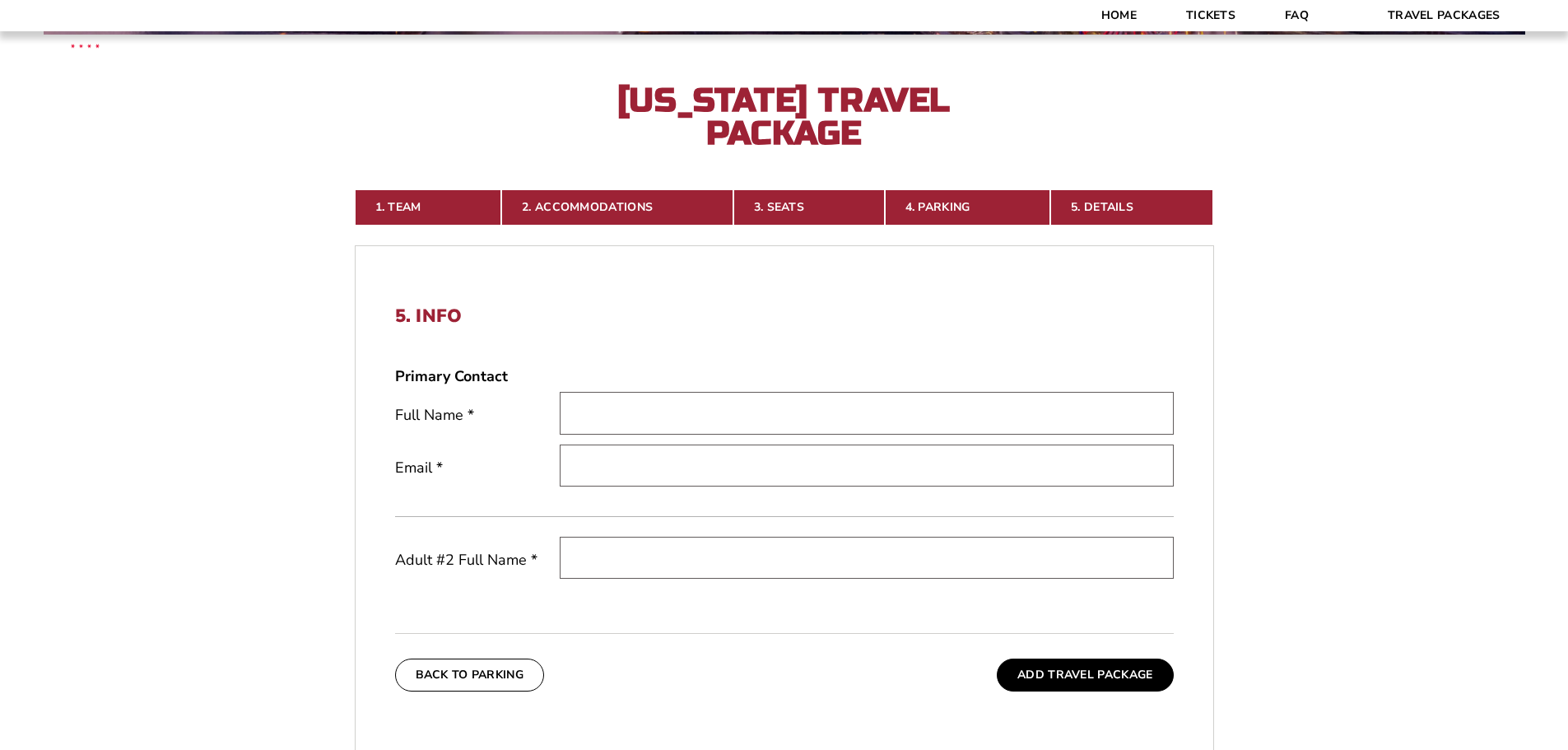
scroll to position [355, 0]
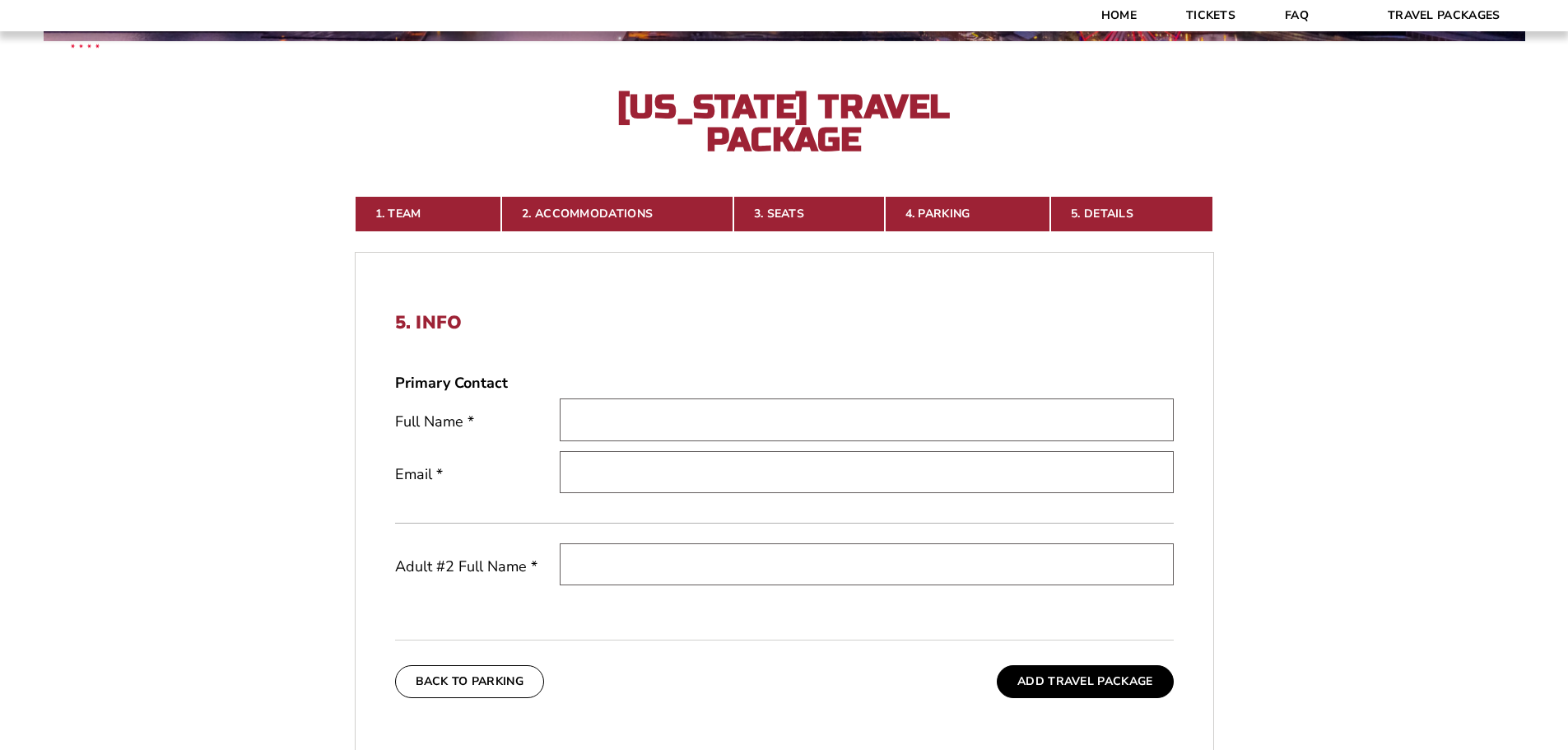
click at [607, 418] on input "text" at bounding box center [866, 419] width 614 height 42
type input "[PERSON_NAME]"
type input "[EMAIL_ADDRESS][DOMAIN_NAME]"
click at [621, 567] on input "text" at bounding box center [866, 564] width 614 height 42
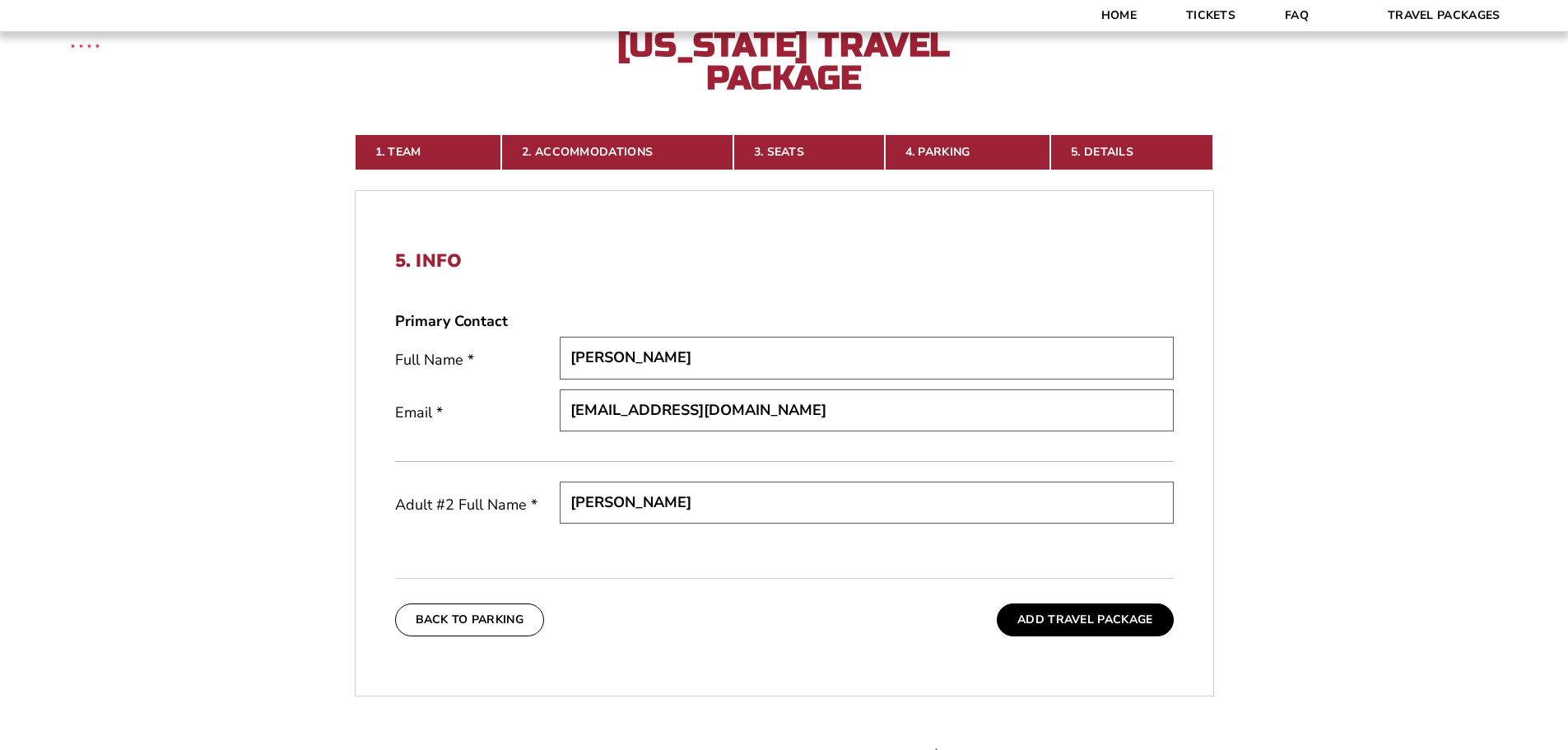
scroll to position [684, 0]
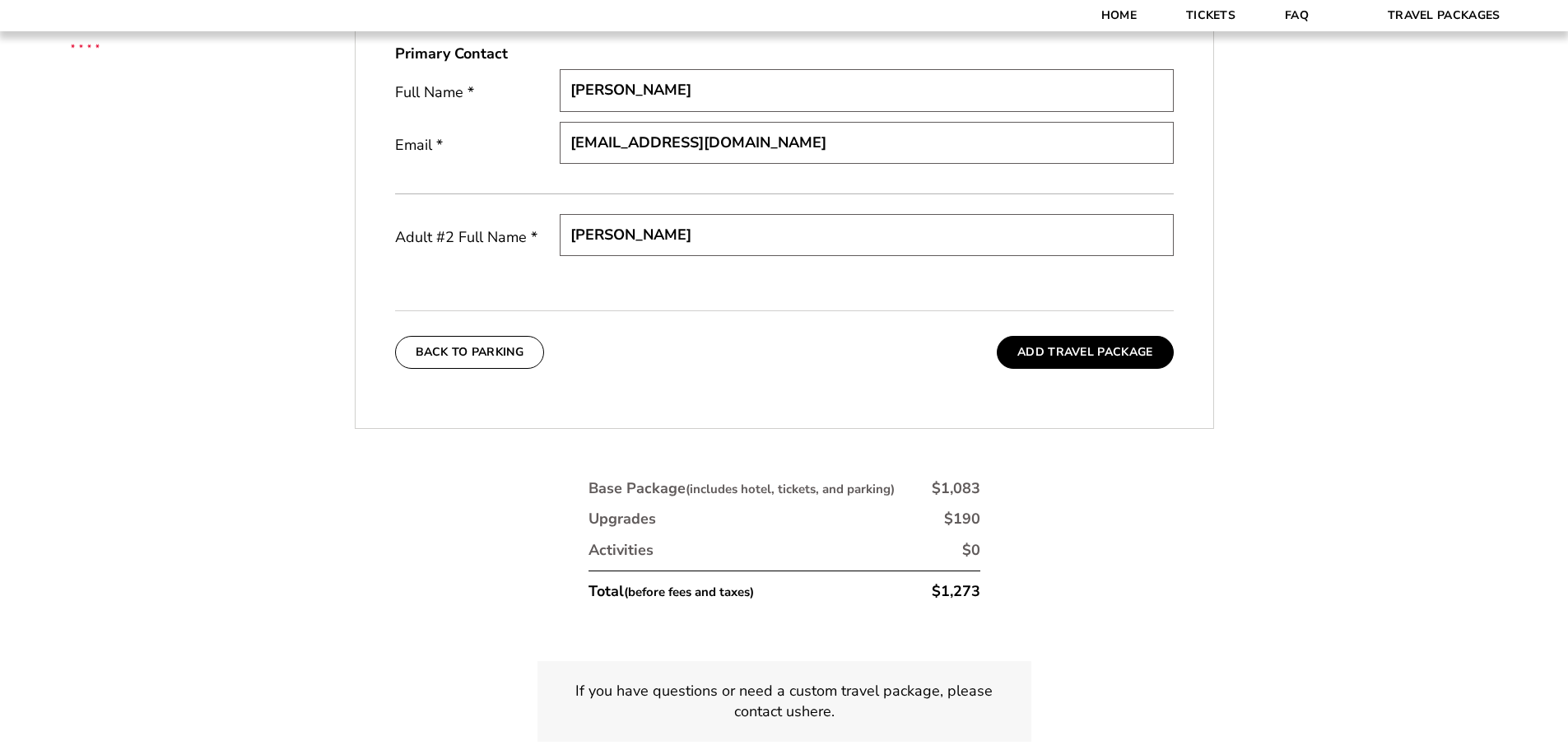
type input "[PERSON_NAME]"
click at [1434, 473] on form "Arkansas Arkansas Travel Package Duke Duke Travel Package Northwestern Northwes…" at bounding box center [784, 68] width 1568 height 1505
click at [1084, 354] on button "Add Travel Package" at bounding box center [1085, 352] width 176 height 33
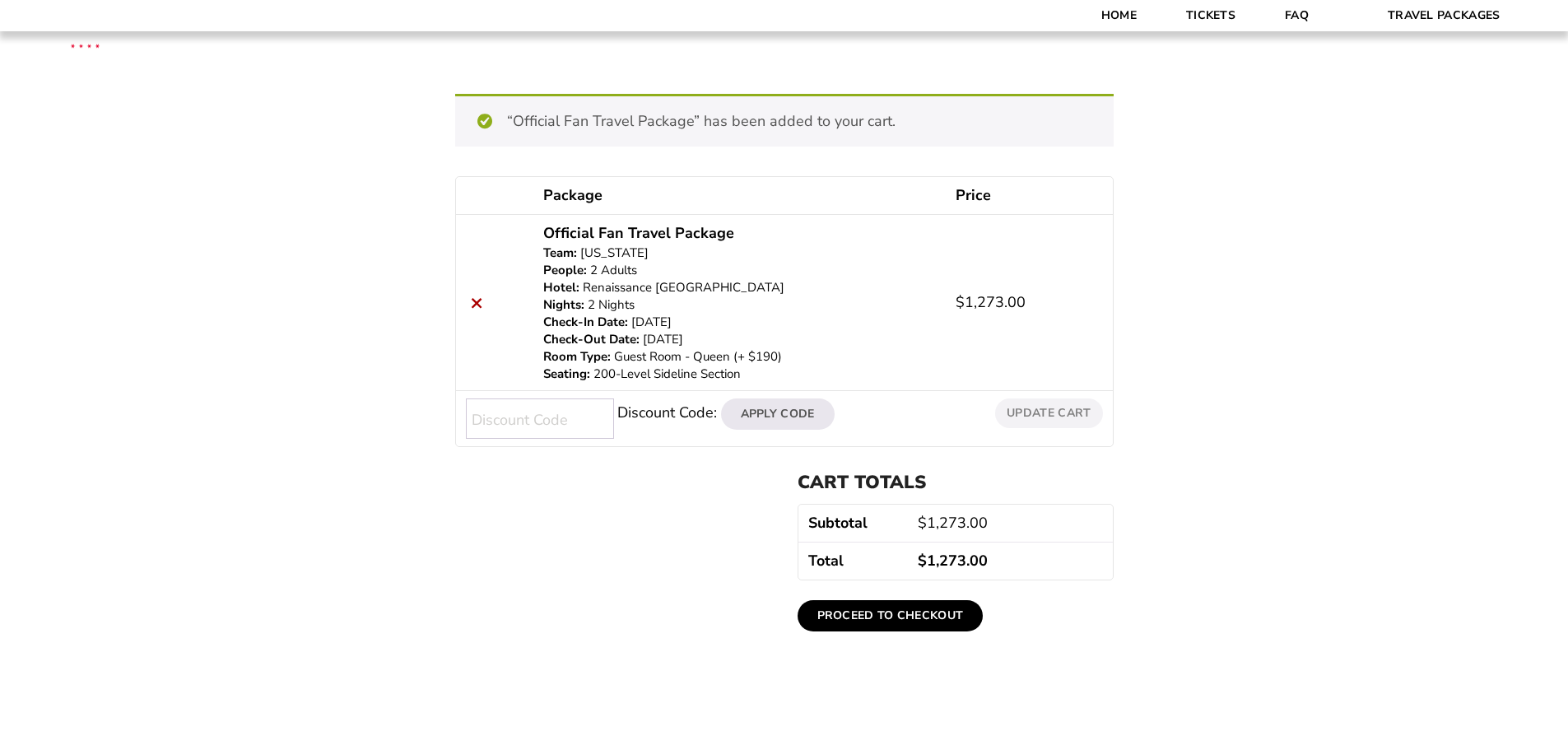
scroll to position [383, 0]
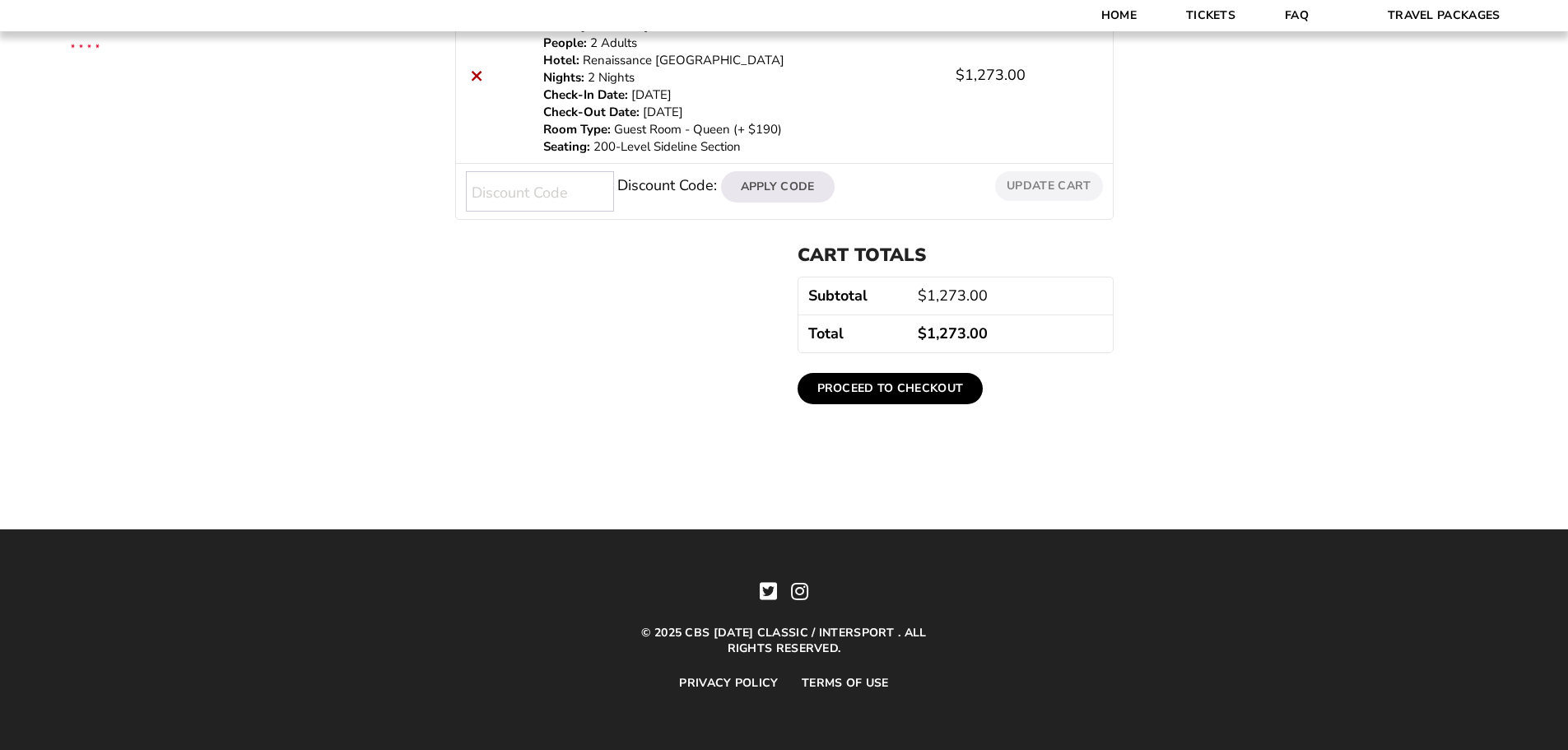
click at [886, 391] on link "Proceed to checkout" at bounding box center [890, 388] width 186 height 31
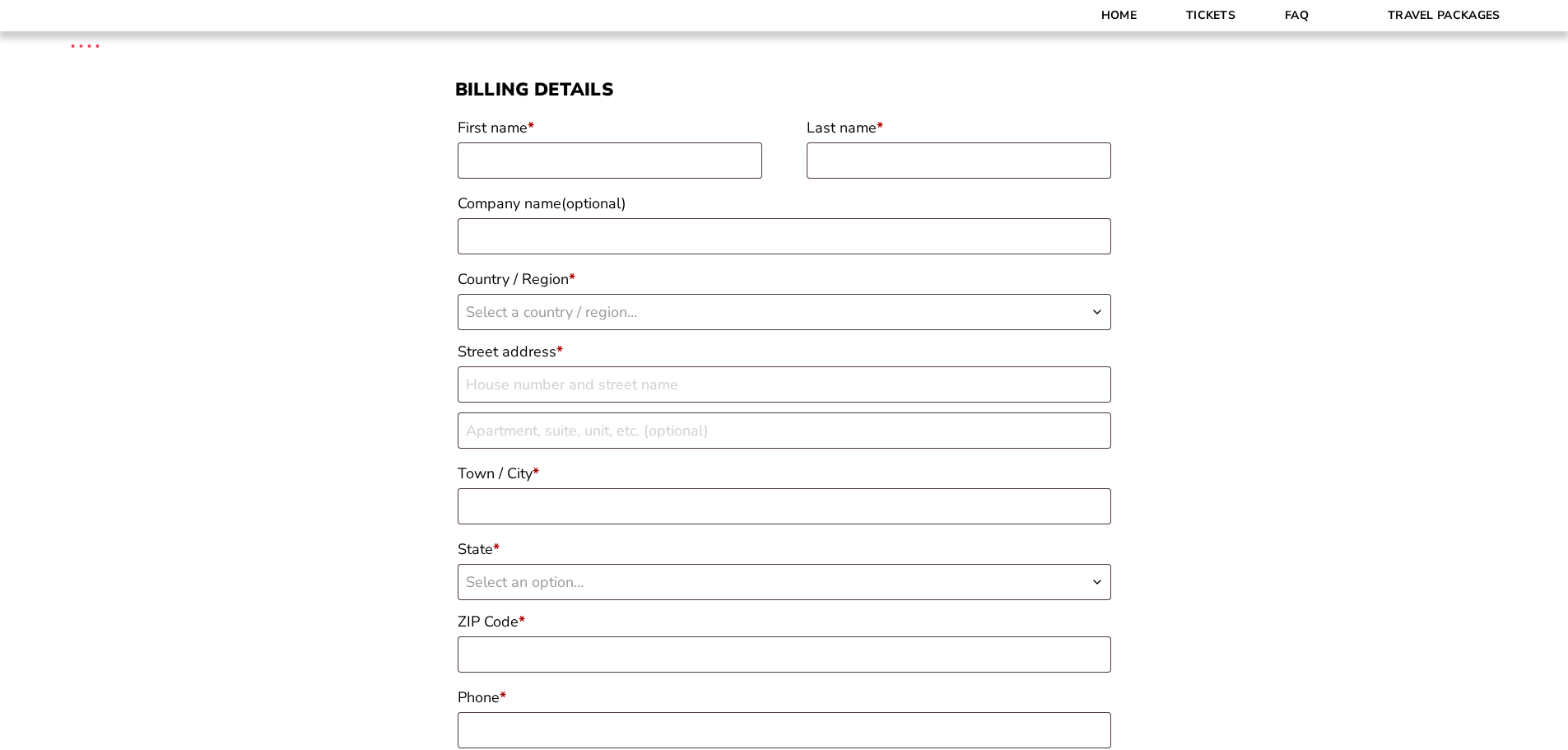
scroll to position [165, 0]
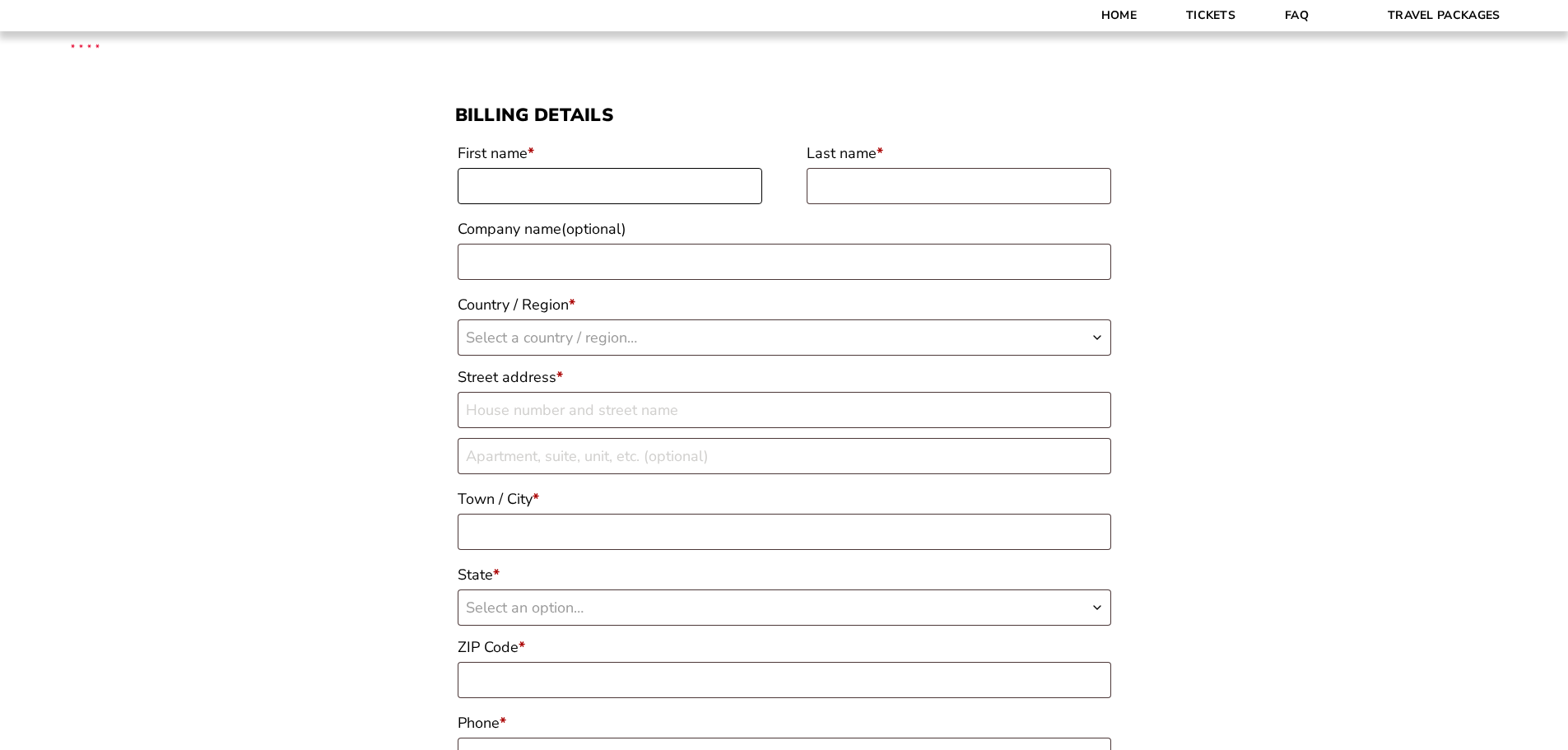
click at [645, 185] on input "First name *" at bounding box center [610, 186] width 305 height 36
type input "William"
type input "Scott"
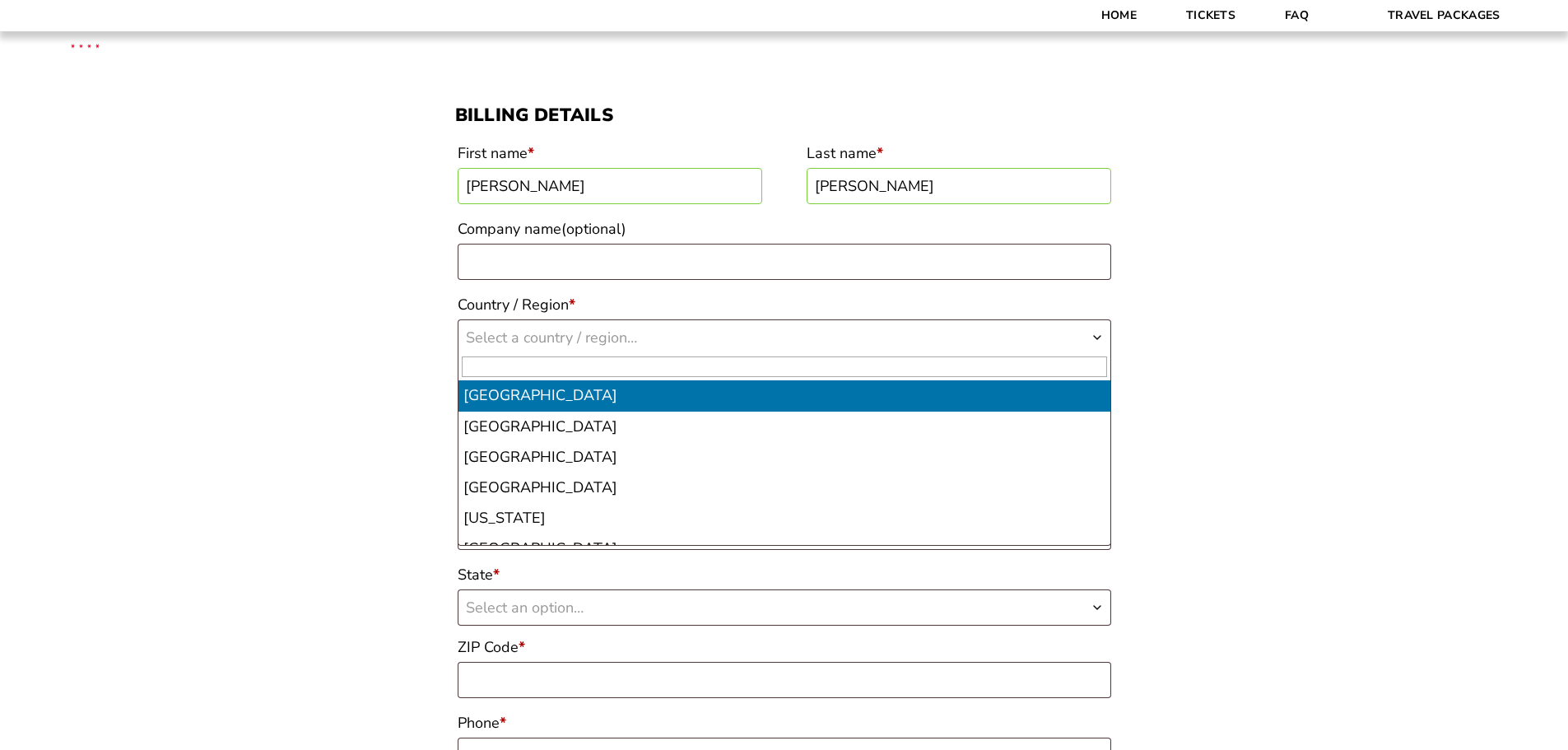
click at [559, 332] on span "Select a country / region…" at bounding box center [552, 337] width 172 height 20
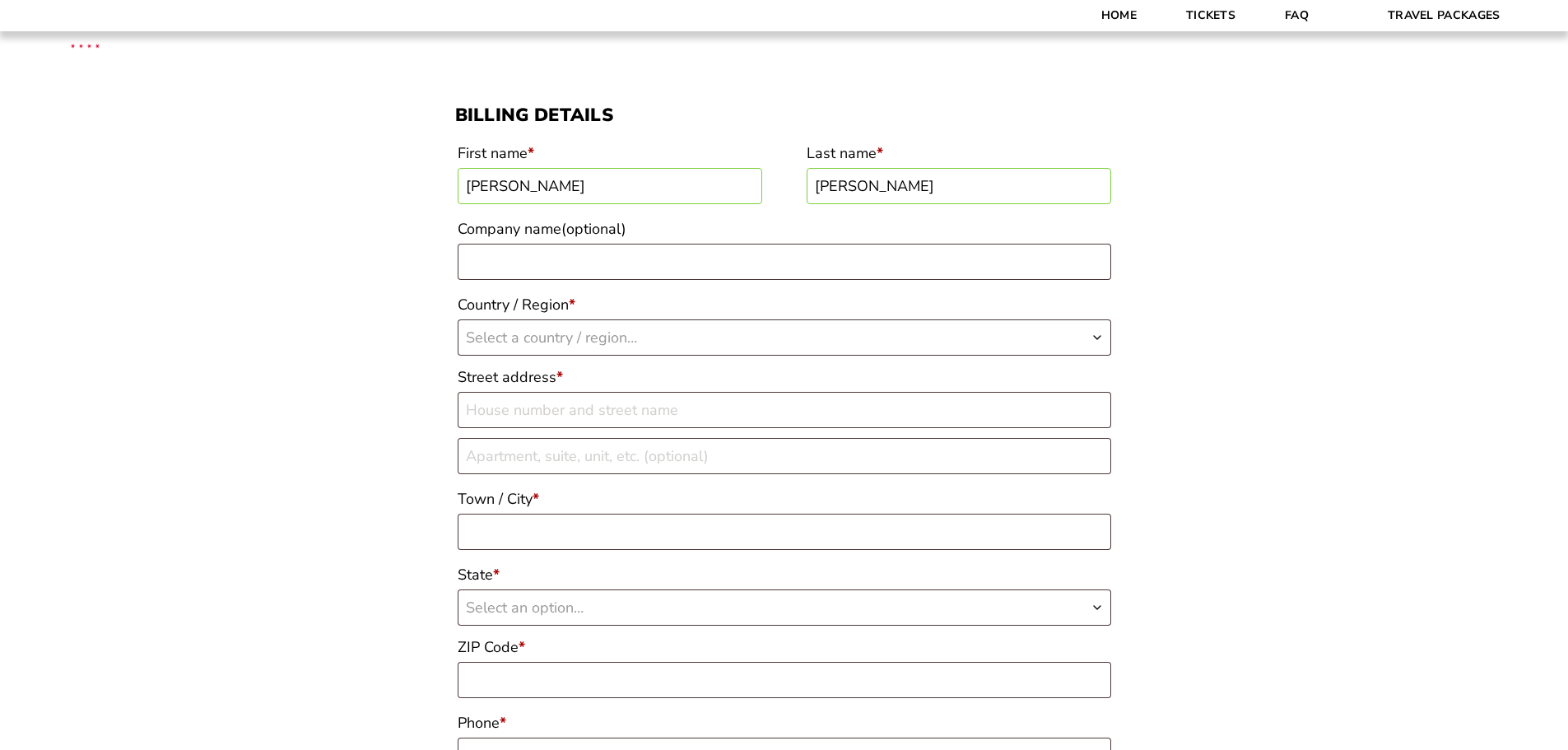
click at [577, 344] on span "Select a country / region…" at bounding box center [552, 337] width 172 height 20
click at [577, 332] on span "Select a country / region…" at bounding box center [552, 337] width 172 height 20
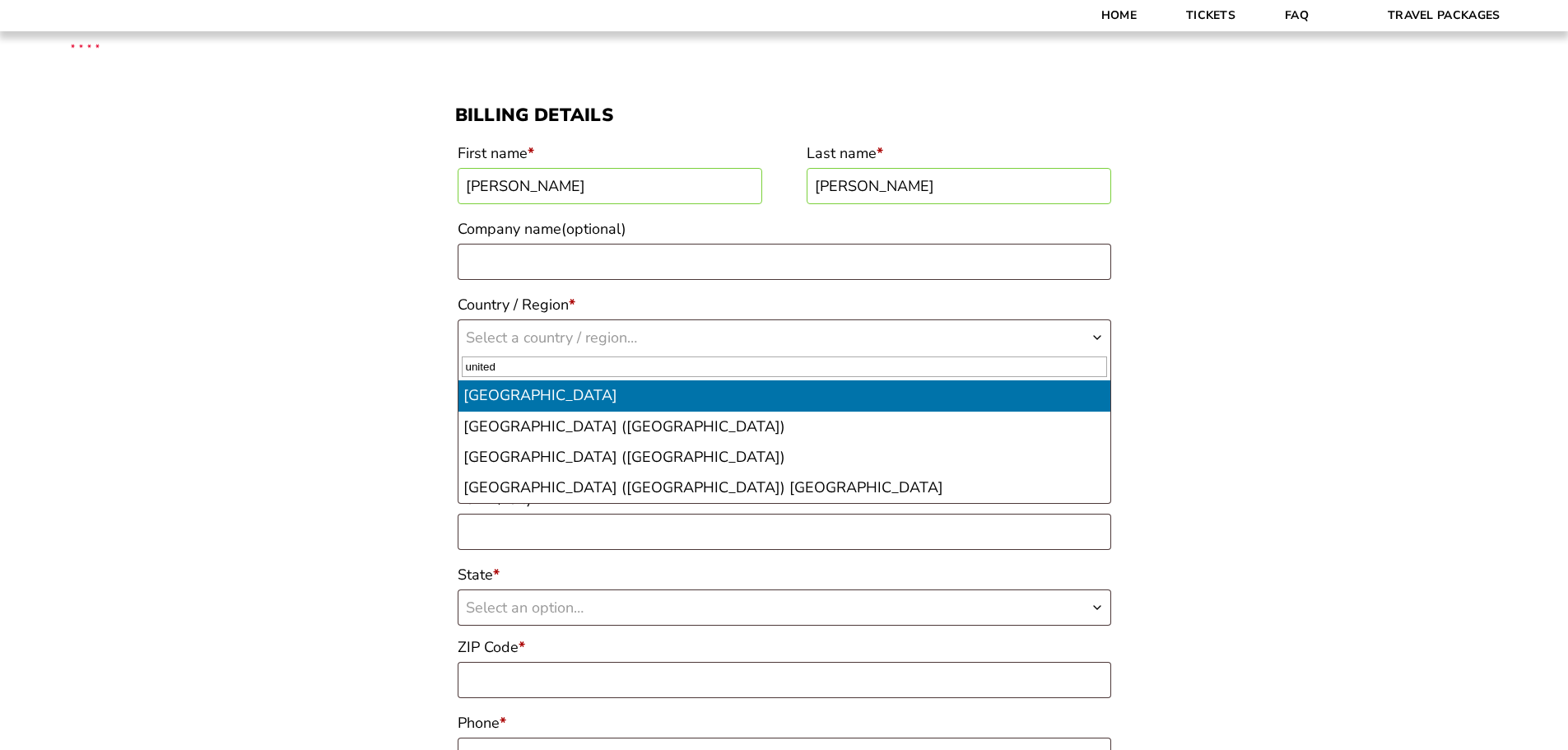
type input "united"
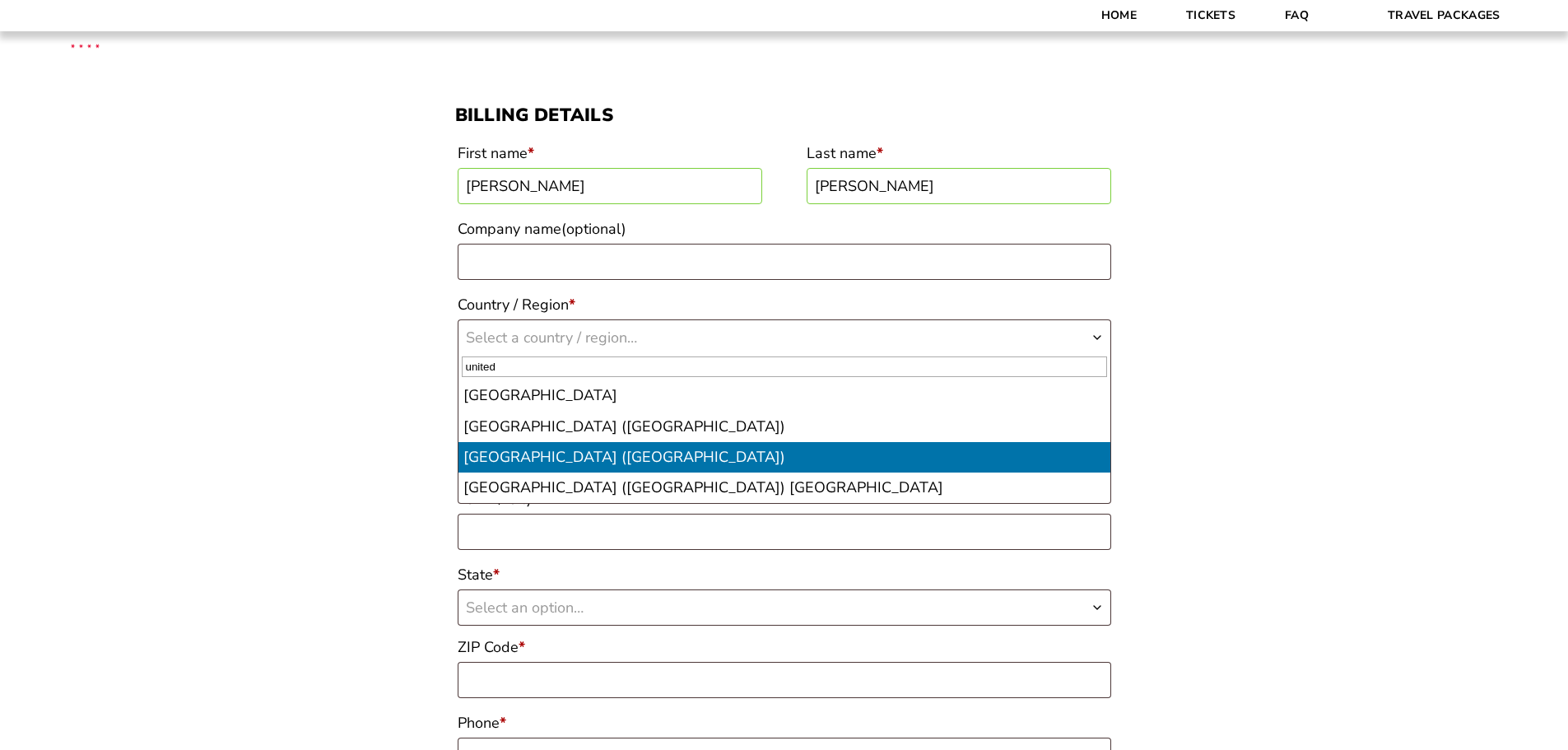
select select "US"
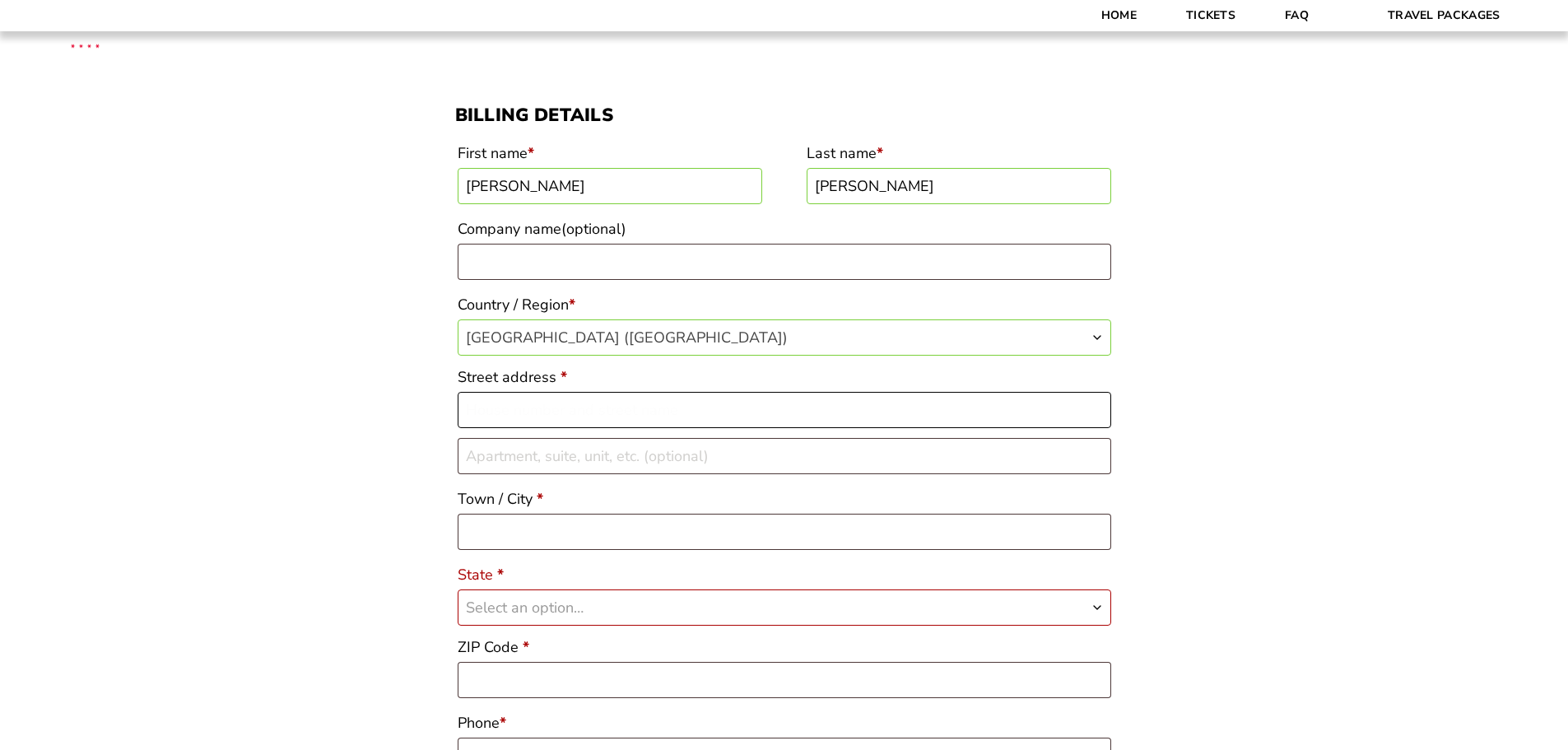
click at [554, 412] on input "Street address *" at bounding box center [784, 410] width 654 height 36
type input "1993 Shelby Drive"
click at [548, 536] on input "Town / City *" at bounding box center [784, 532] width 654 height 36
type input "Benton"
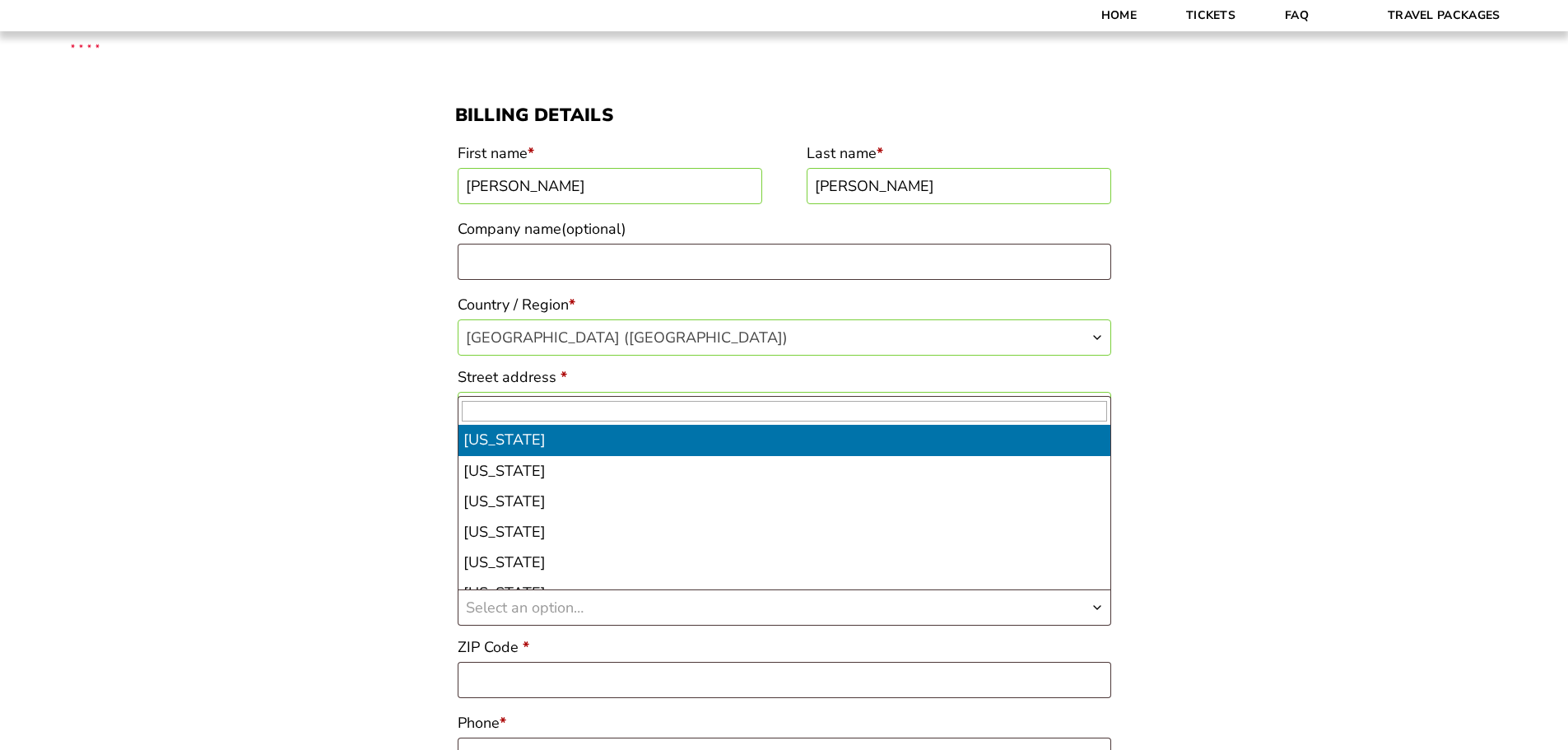
click at [592, 602] on span "Select an option…" at bounding box center [784, 607] width 652 height 34
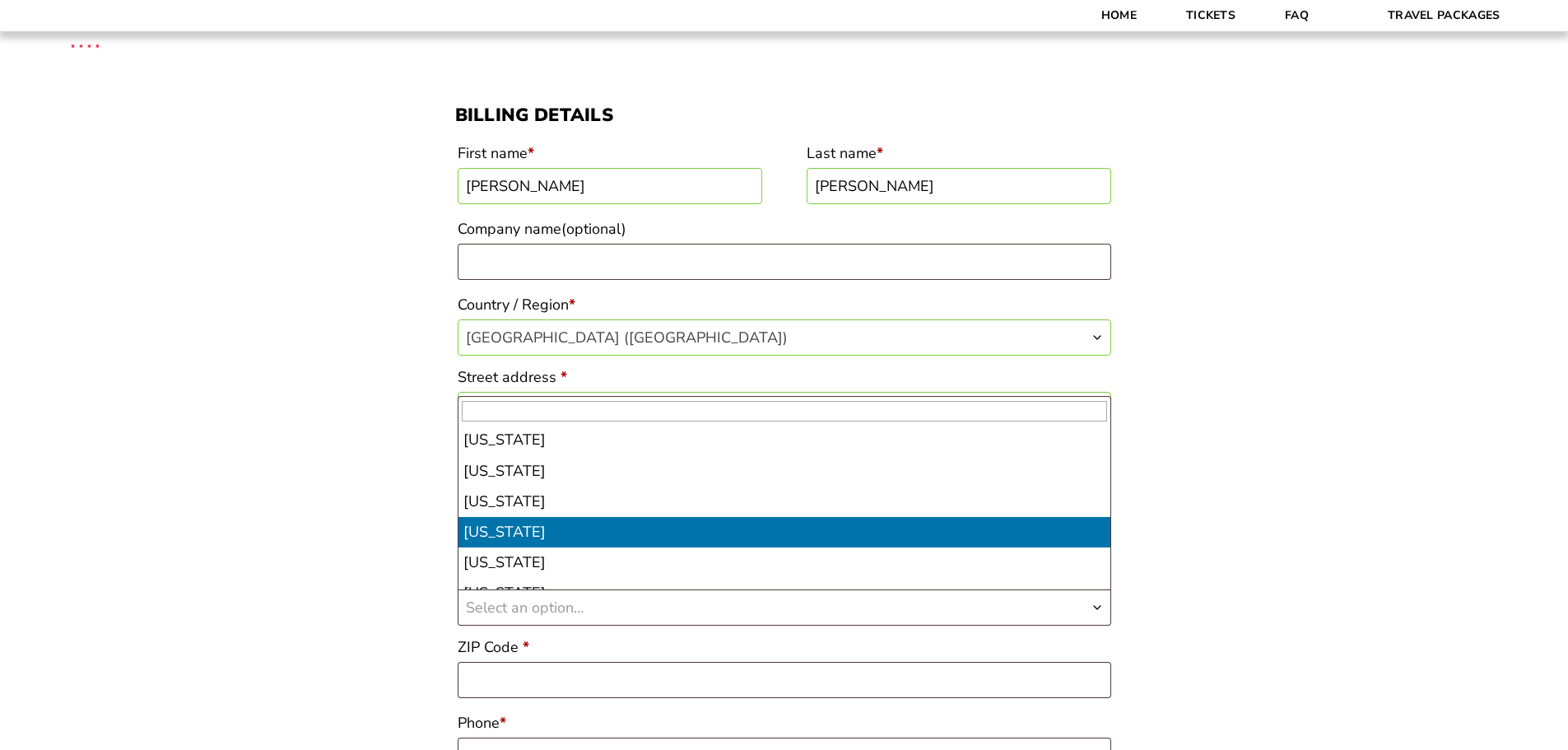
select select "AR"
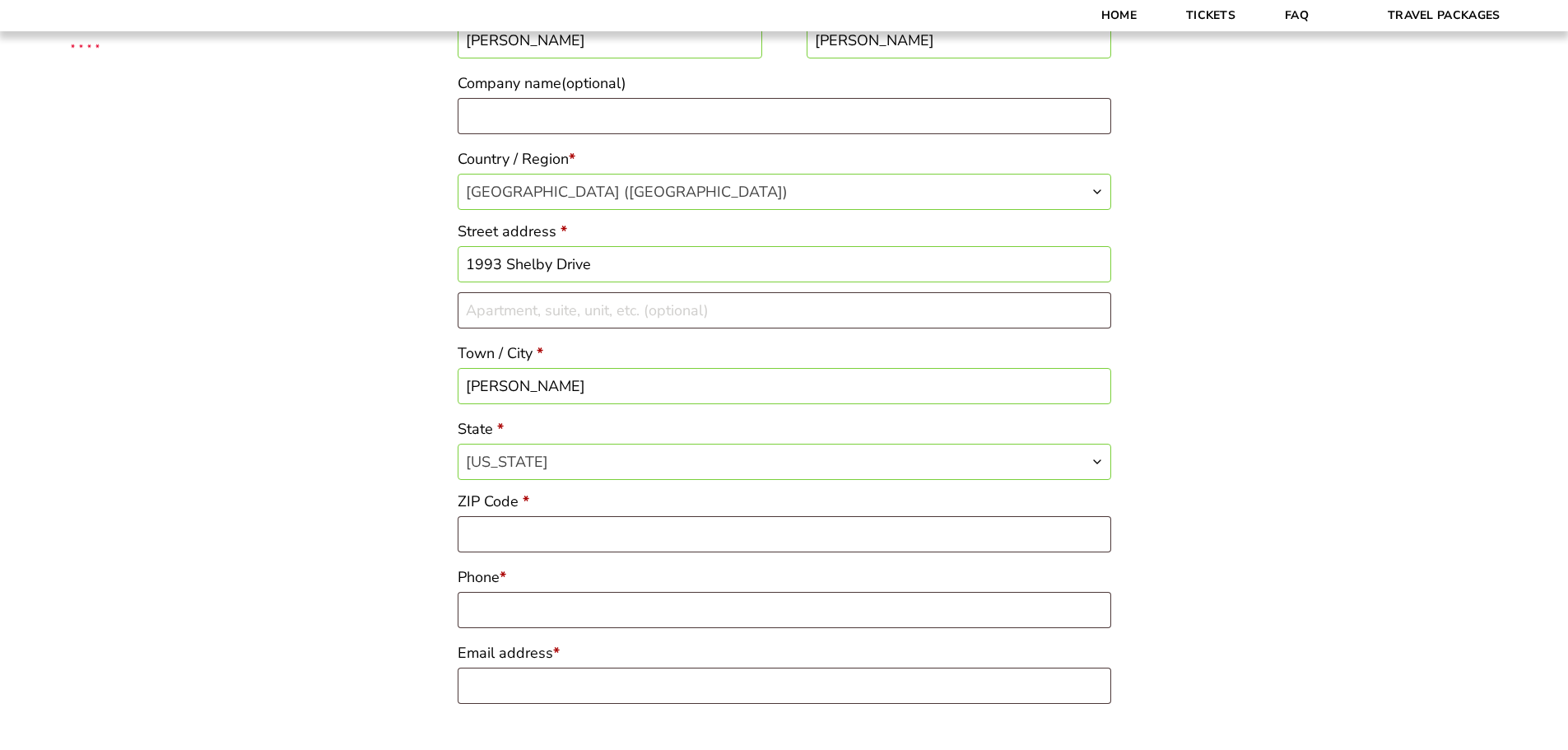
scroll to position [329, 0]
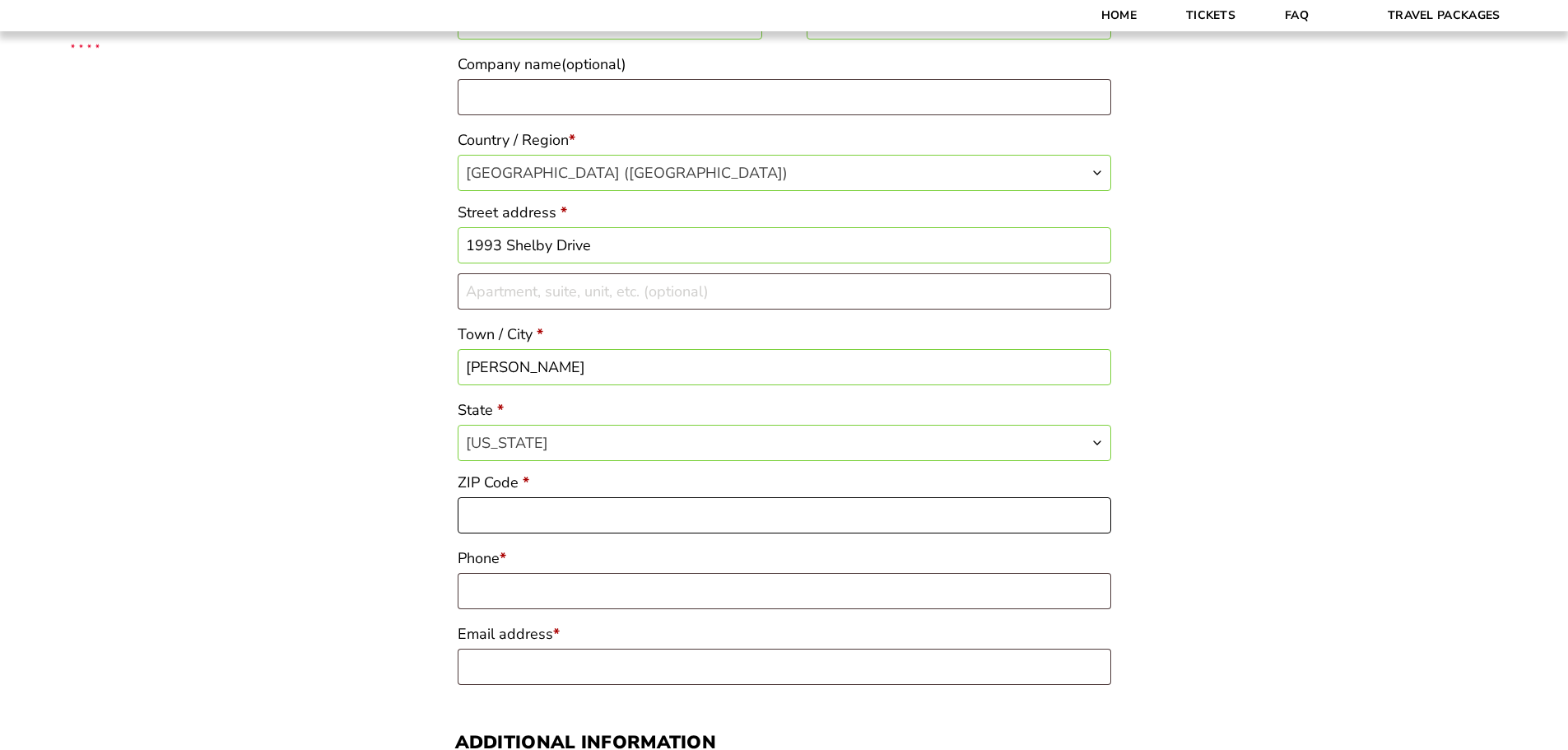
click at [595, 515] on input "ZIP Code *" at bounding box center [784, 516] width 654 height 36
type input "72015"
click at [554, 600] on input "Phone *" at bounding box center [784, 591] width 654 height 36
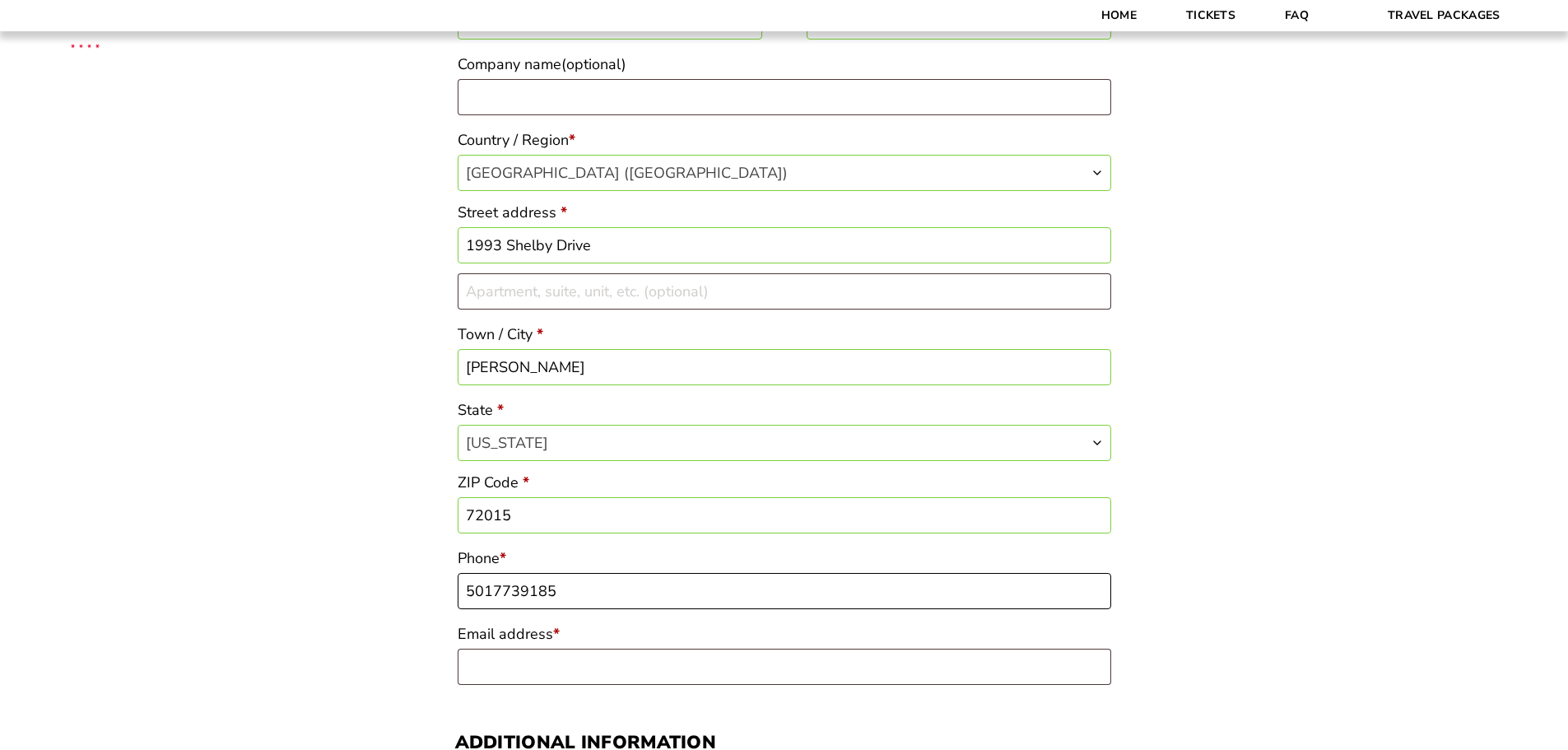
type input "5017739185"
click at [511, 674] on input "Email address *" at bounding box center [784, 667] width 654 height 36
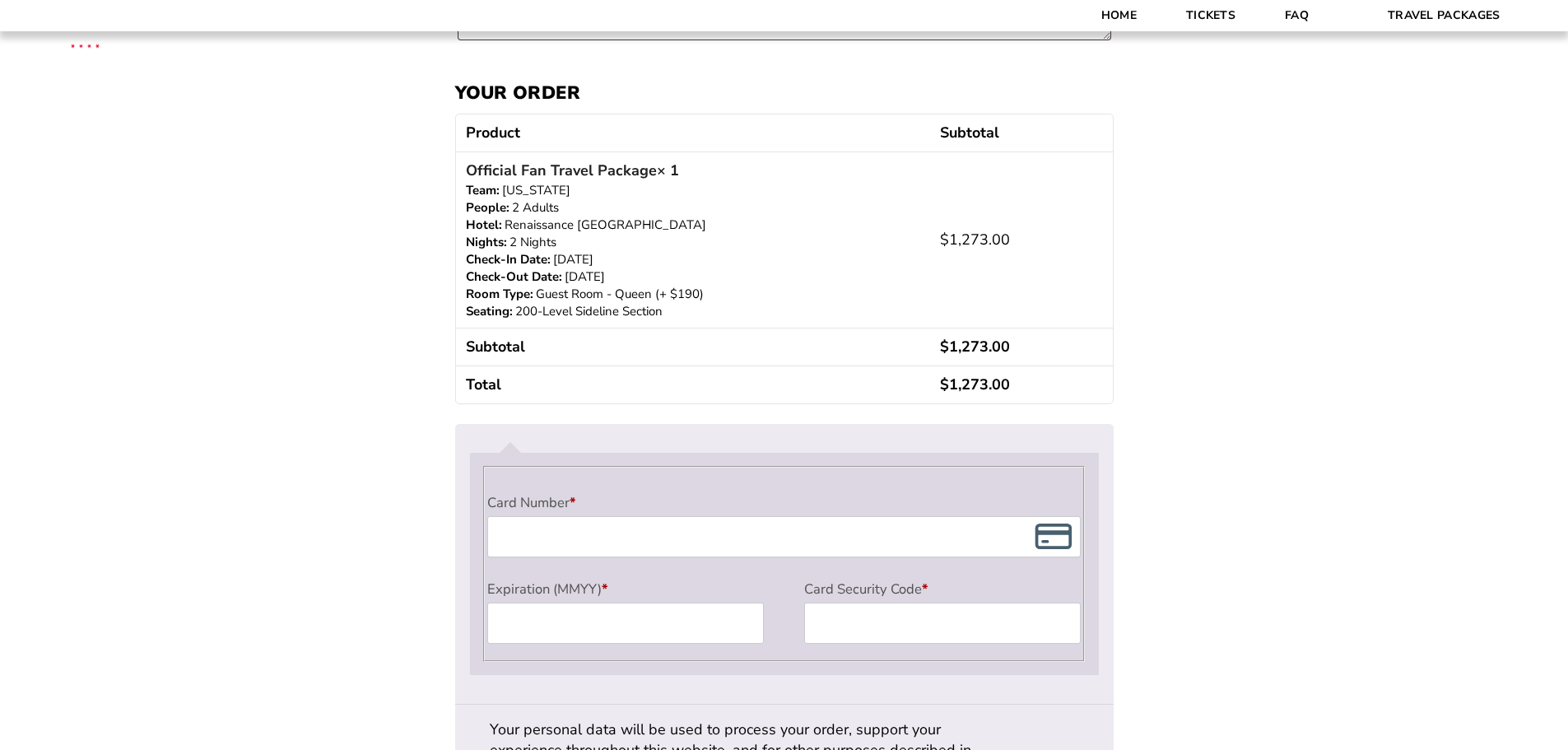
scroll to position [1152, 0]
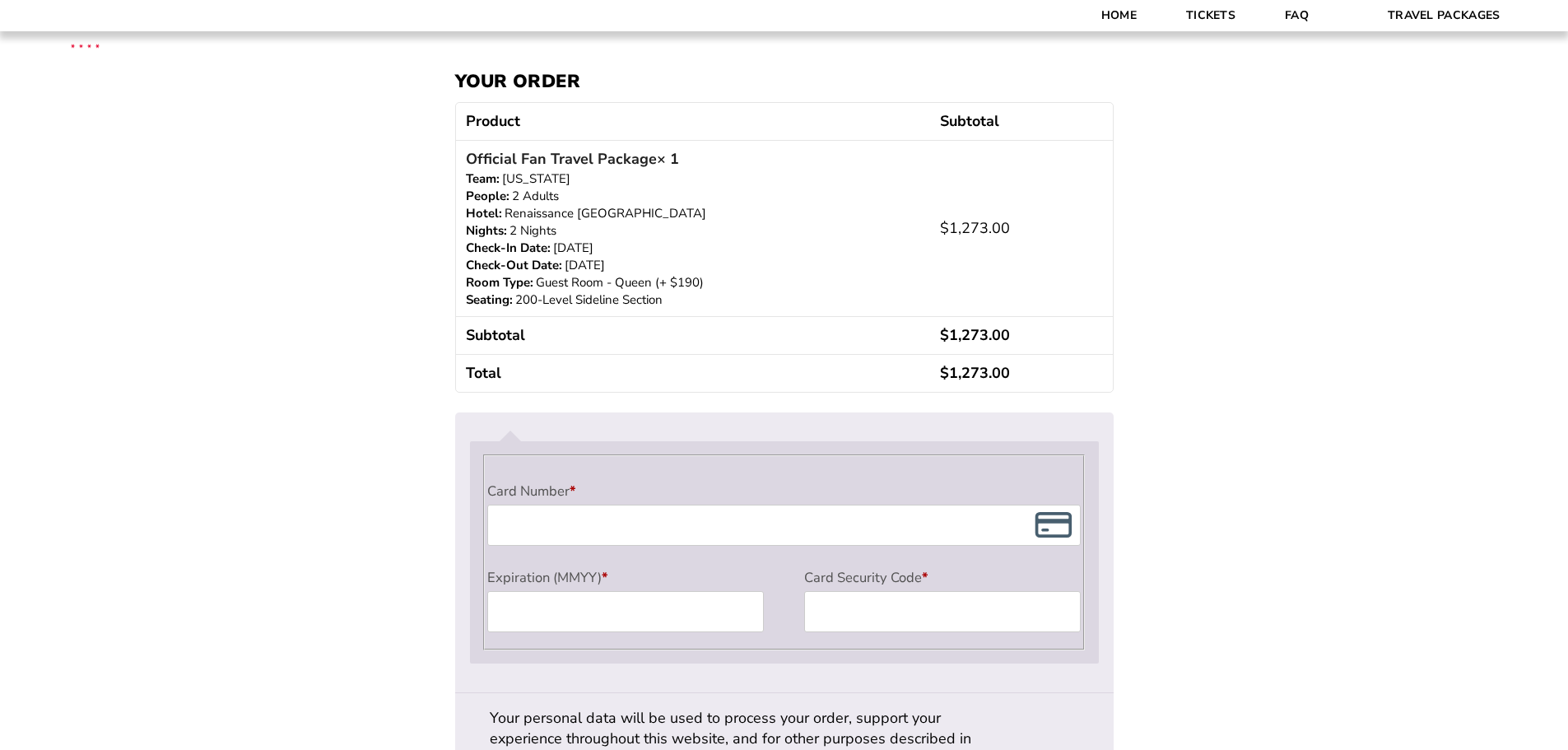
type input "[EMAIL_ADDRESS][DOMAIN_NAME]"
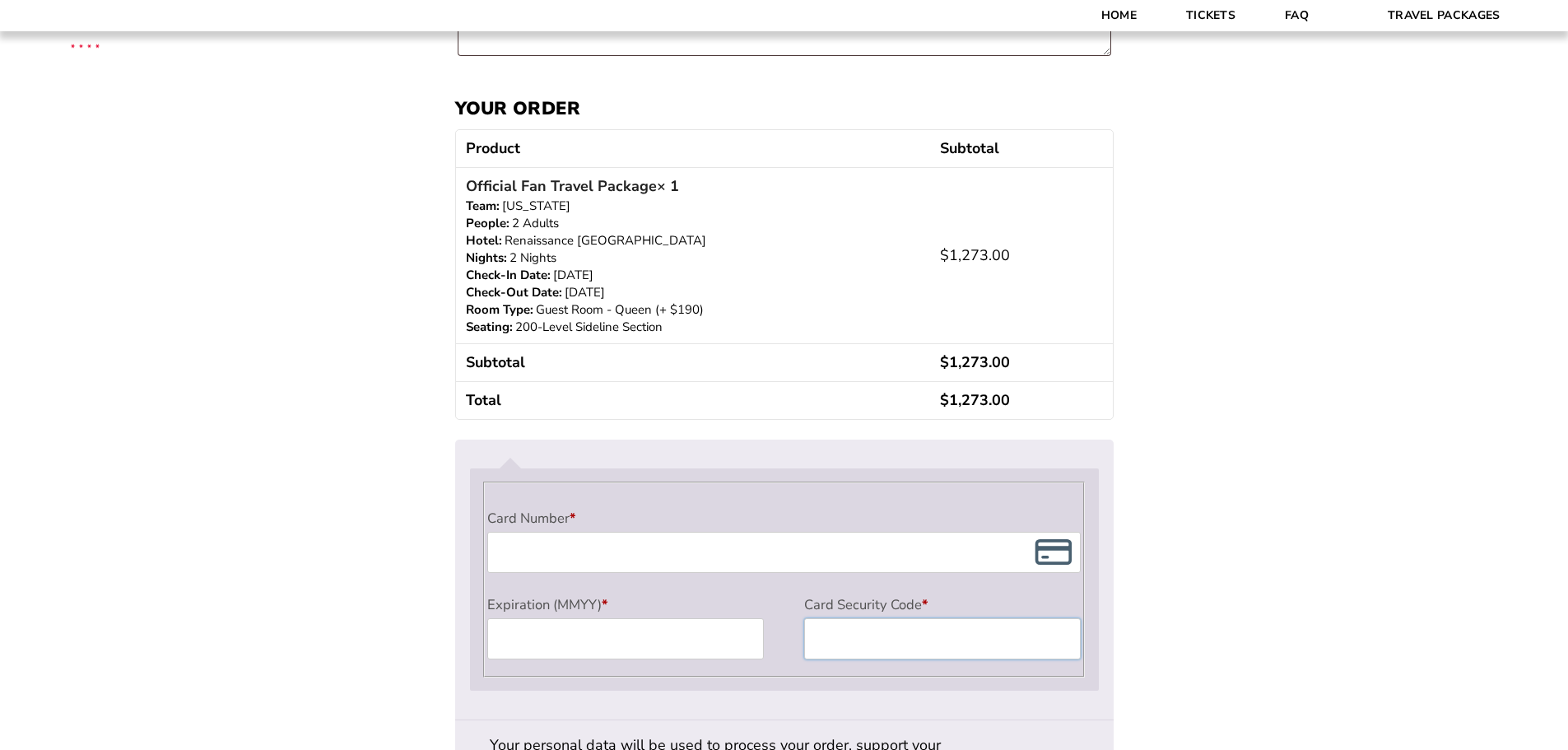
scroll to position [1235, 0]
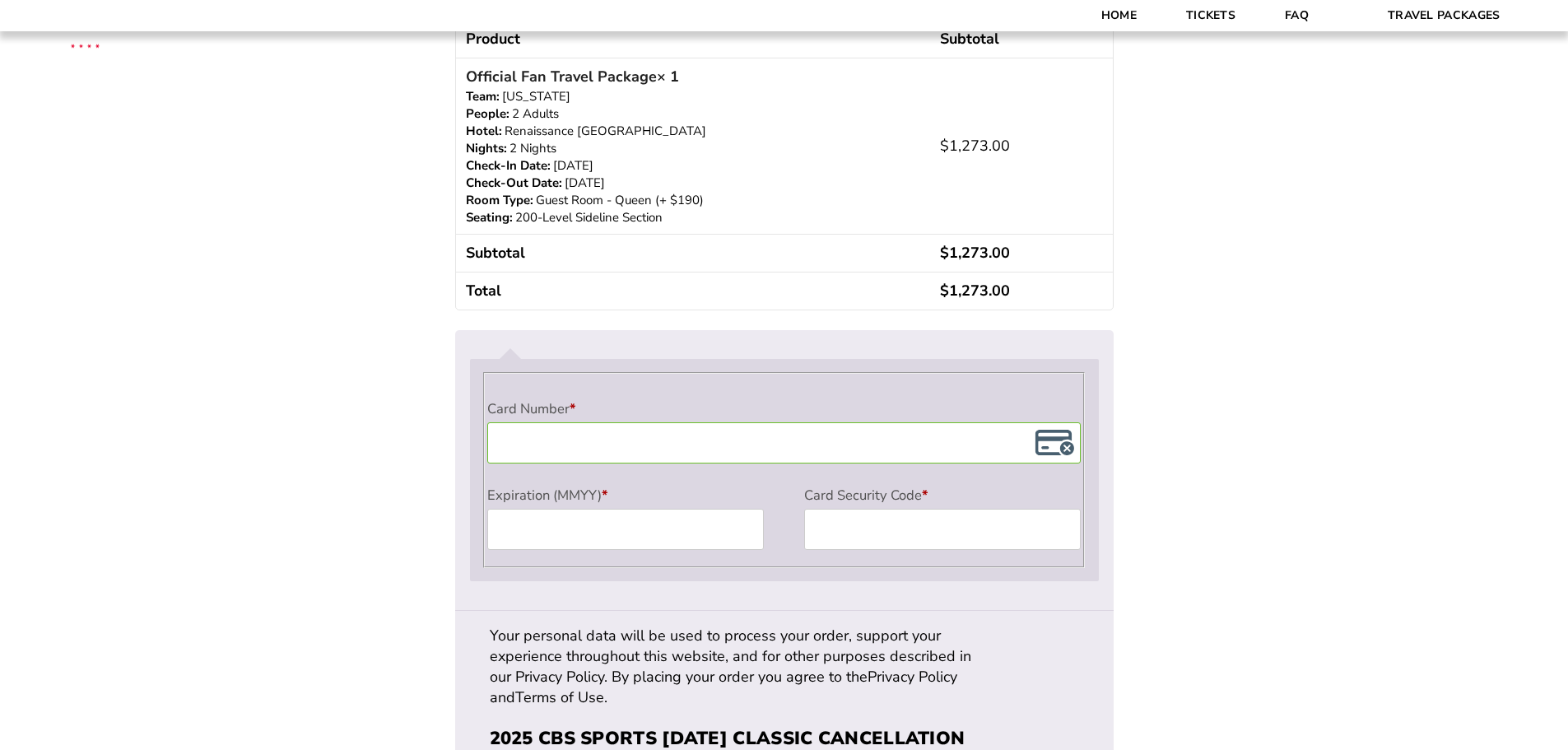
click at [674, 508] on label "Expiration (MMYY) *" at bounding box center [625, 495] width 276 height 28
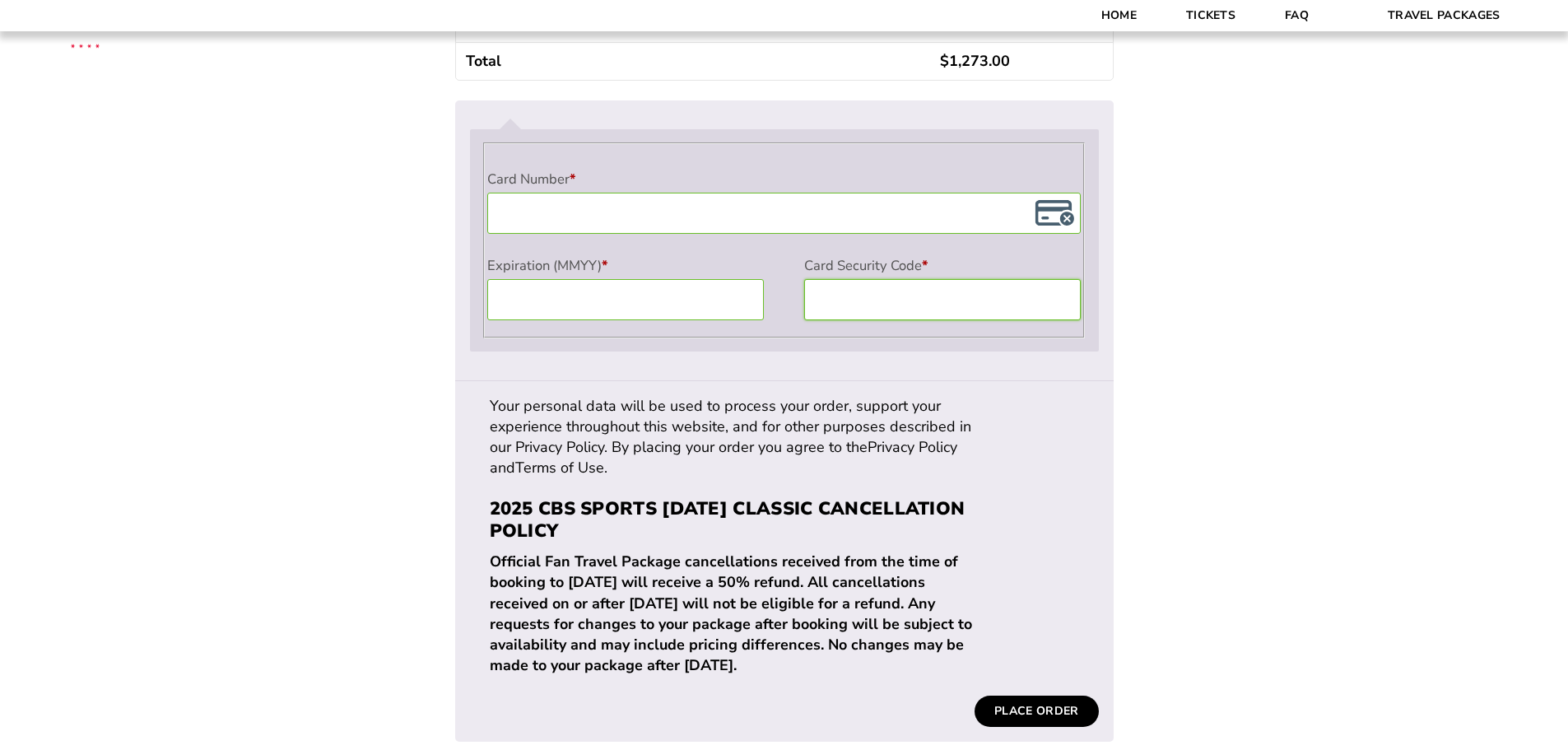
scroll to position [1564, 0]
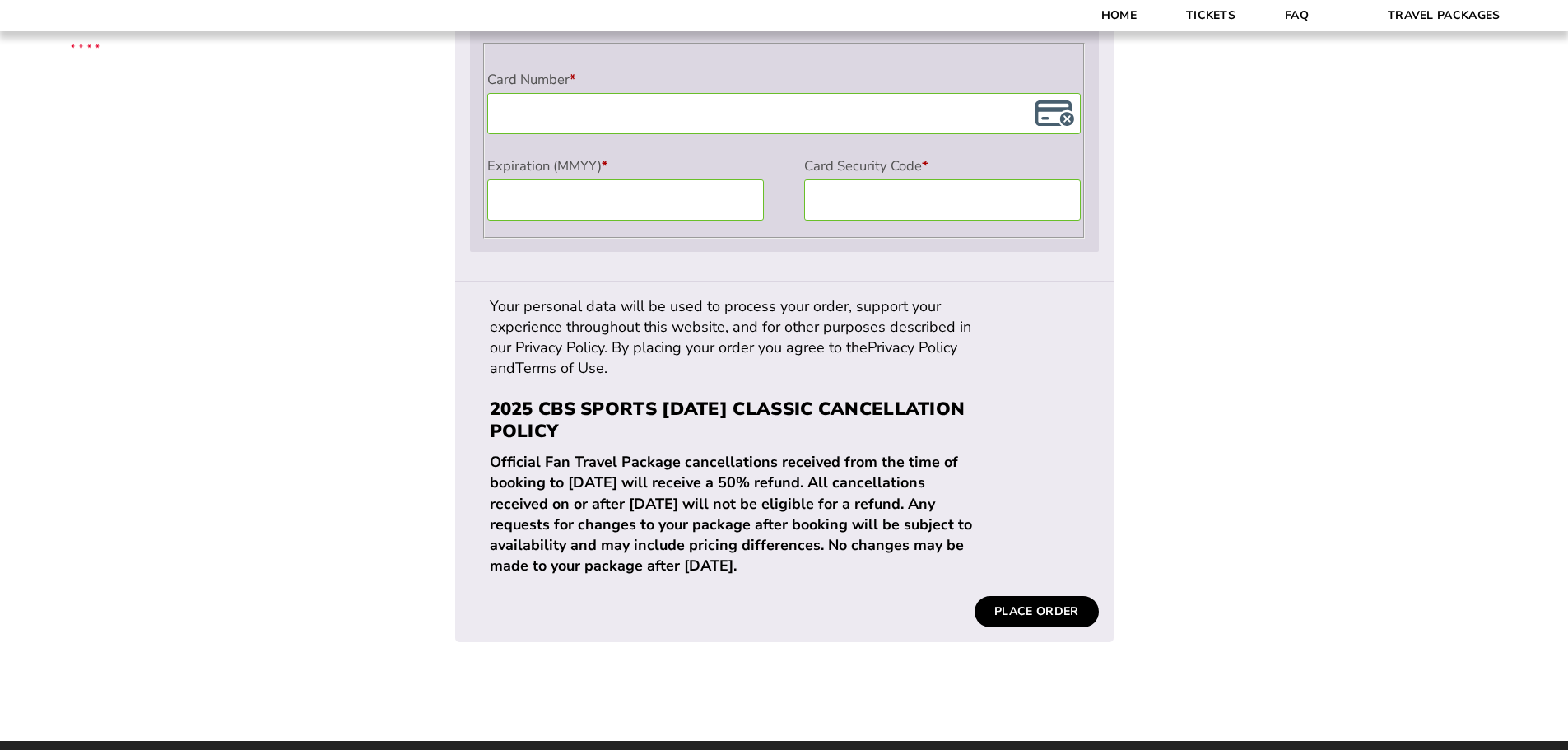
click at [1054, 596] on button "Place order" at bounding box center [1037, 611] width 124 height 31
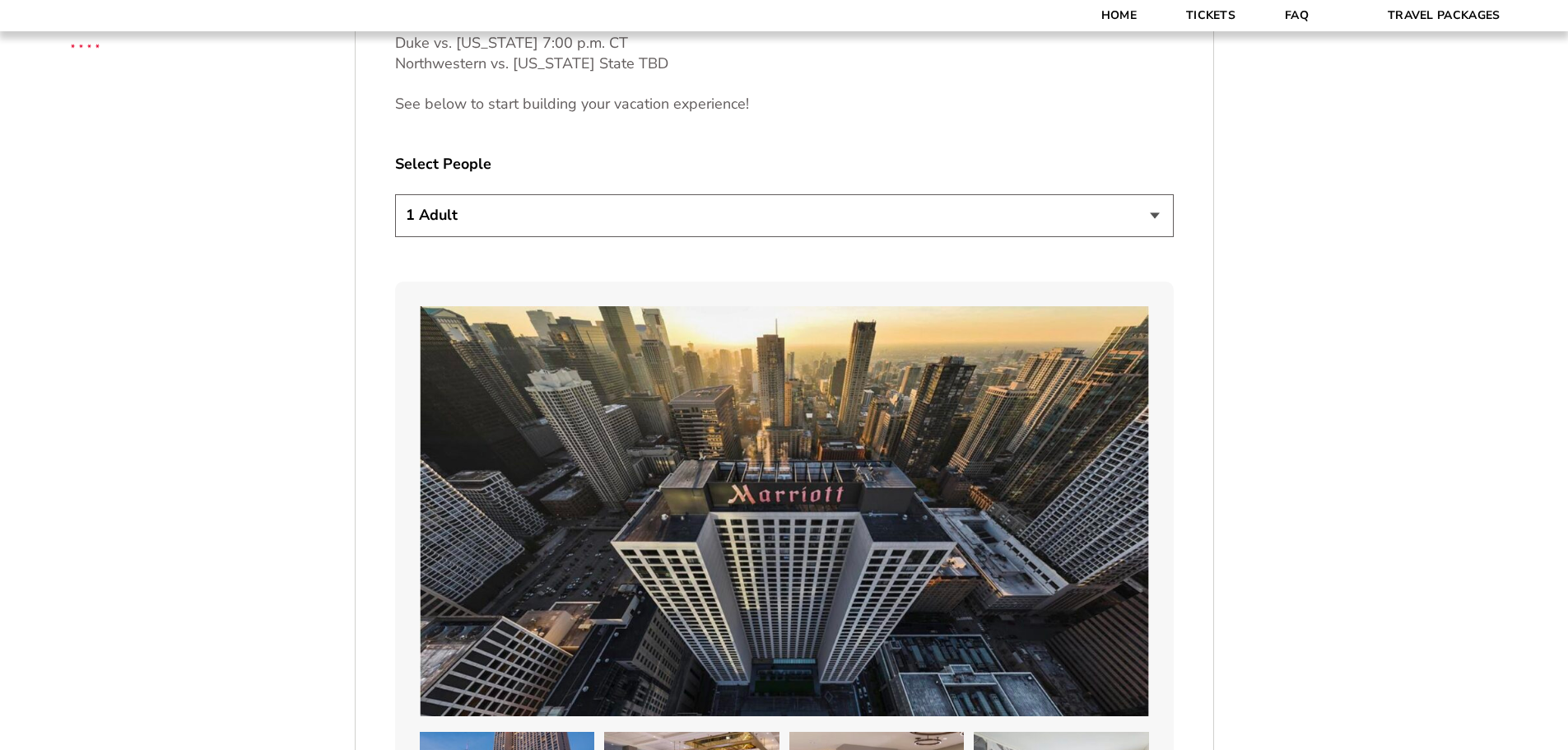
scroll to position [577, 0]
